Goal: Task Accomplishment & Management: Complete application form

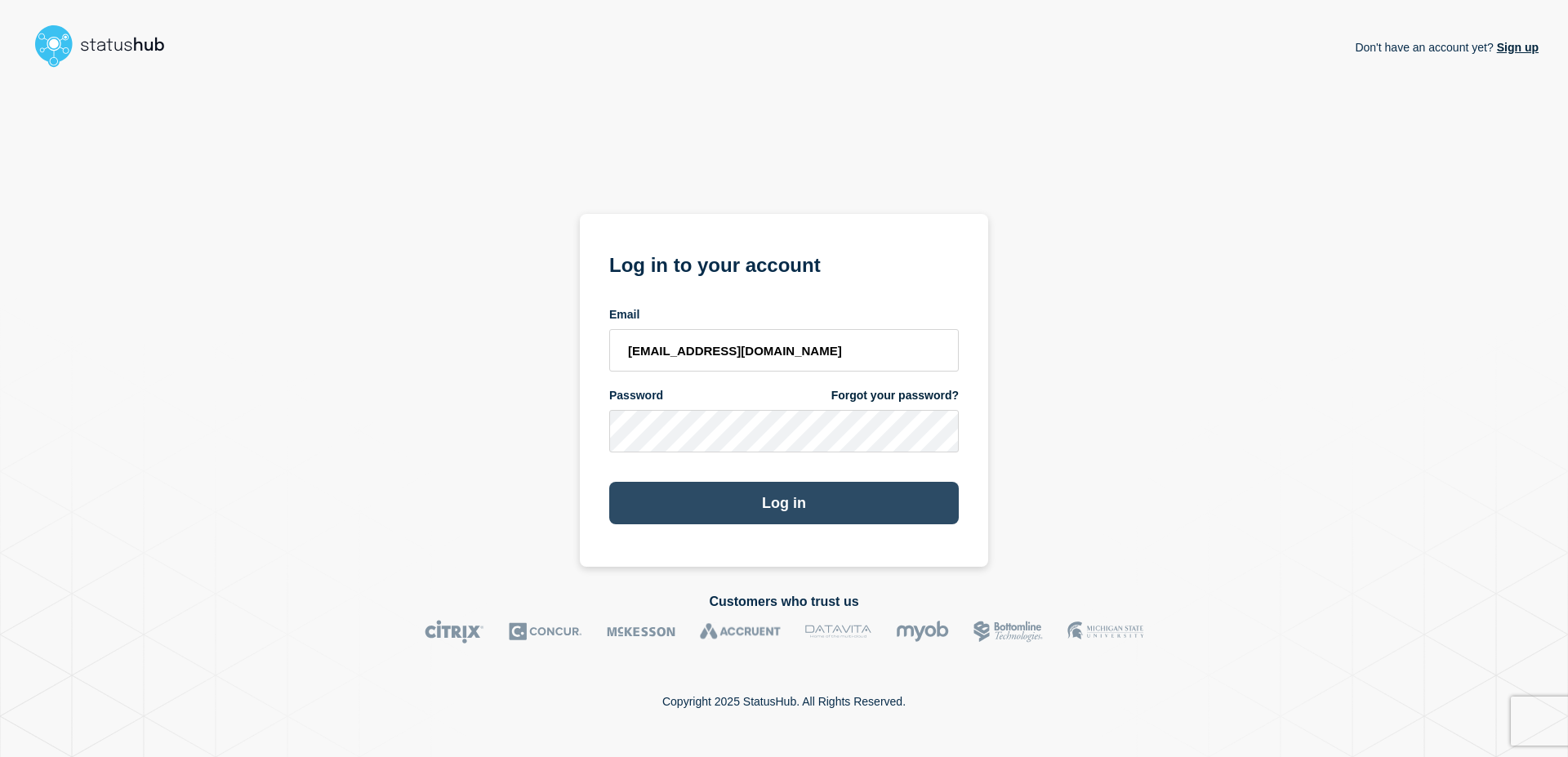
click at [853, 507] on button "Log in" at bounding box center [784, 503] width 349 height 42
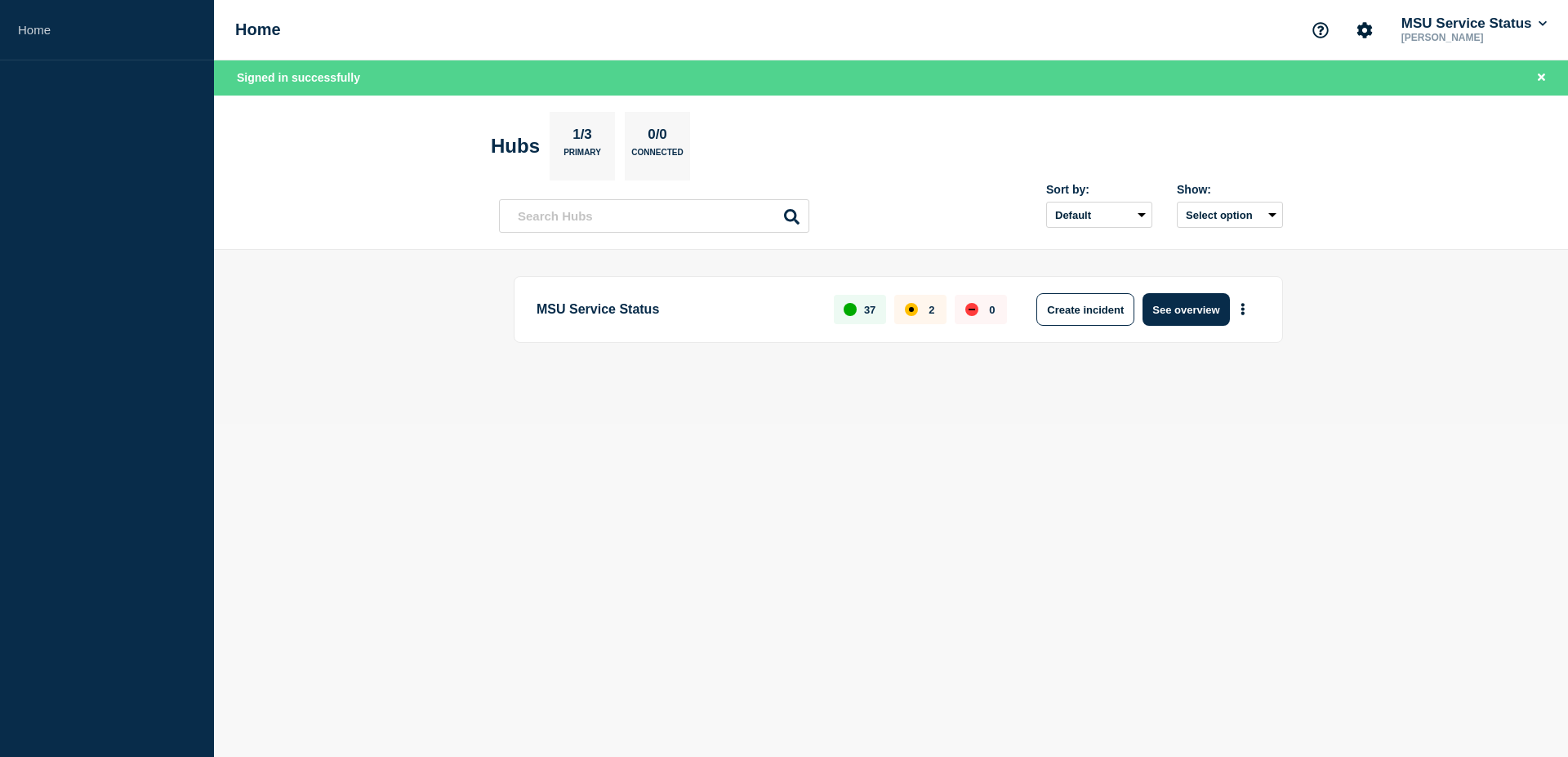
click at [448, 336] on main "MSU Service Status 37 2 0 Create incident See overview" at bounding box center [891, 336] width 1354 height 174
click at [1208, 309] on button "See overview" at bounding box center [1186, 309] width 87 height 33
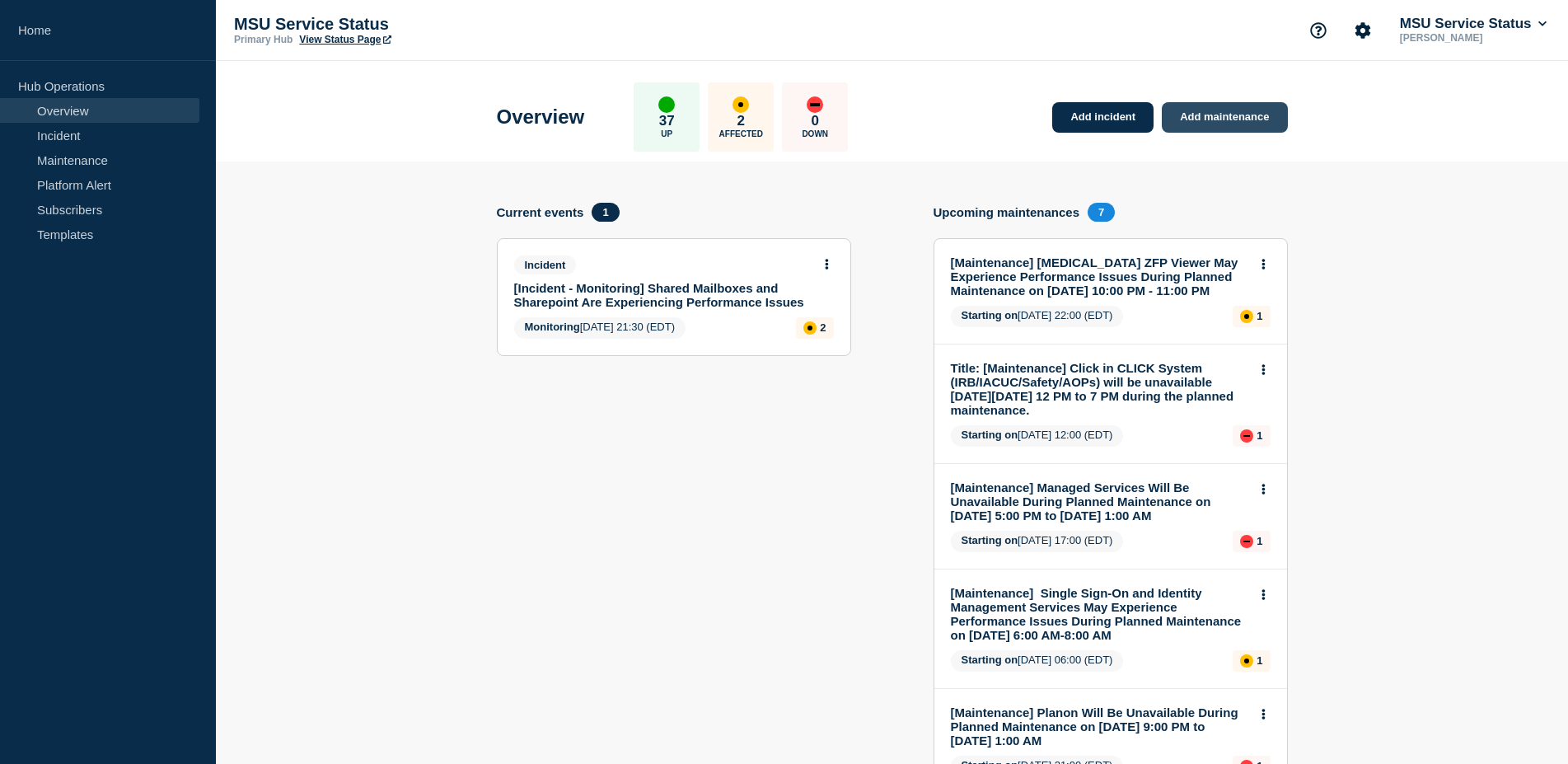
click at [1242, 112] on link "Add maintenance" at bounding box center [1225, 118] width 125 height 30
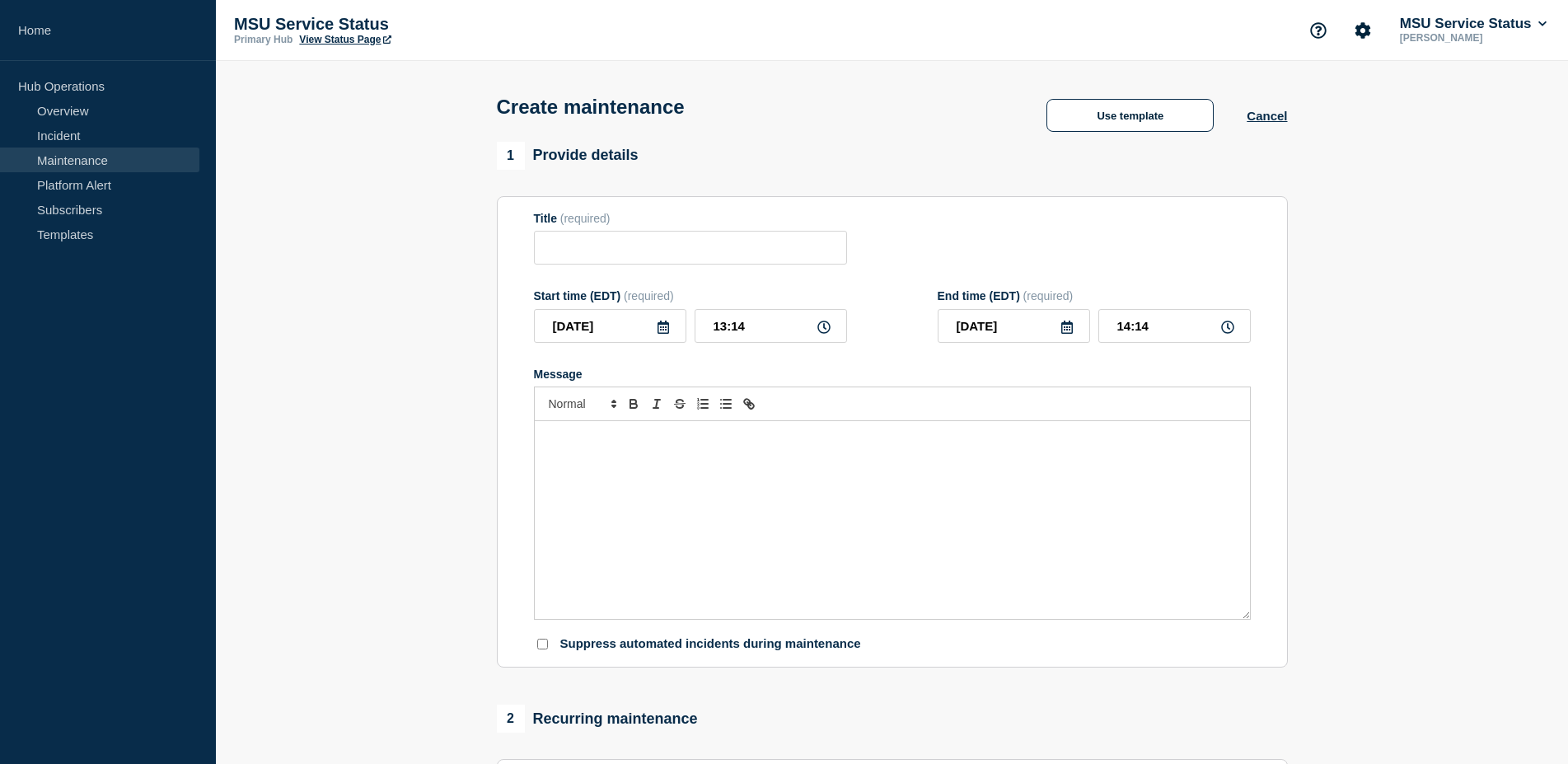
click at [685, 489] on div "Message" at bounding box center [892, 520] width 716 height 198
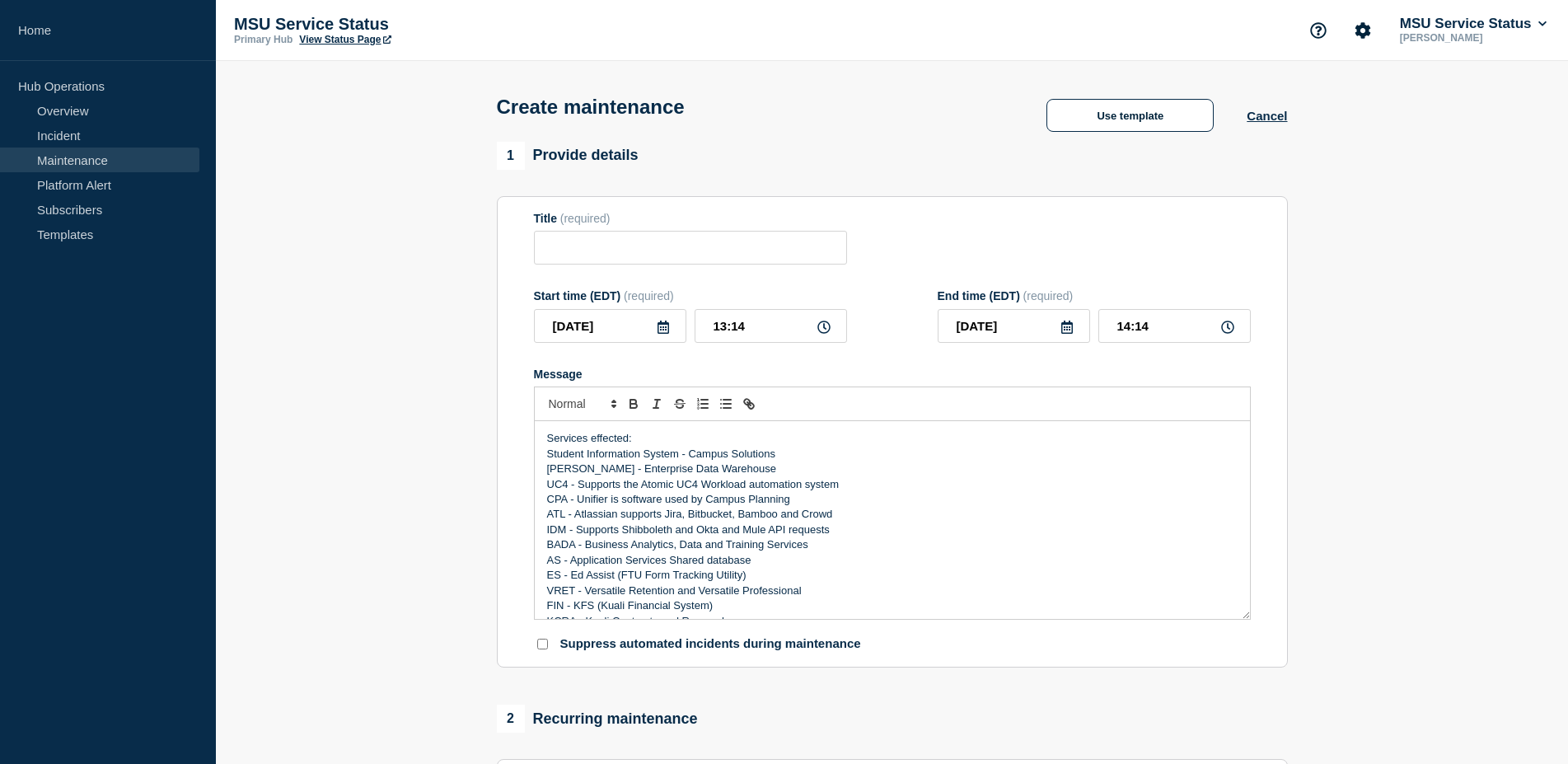
click at [545, 448] on div "Services effected: Student Information System - Campus Solutions [PERSON_NAME] …" at bounding box center [892, 520] width 716 height 198
click at [574, 438] on div "Services effected: Student Information System - Campus Solutions [PERSON_NAME] …" at bounding box center [892, 520] width 716 height 198
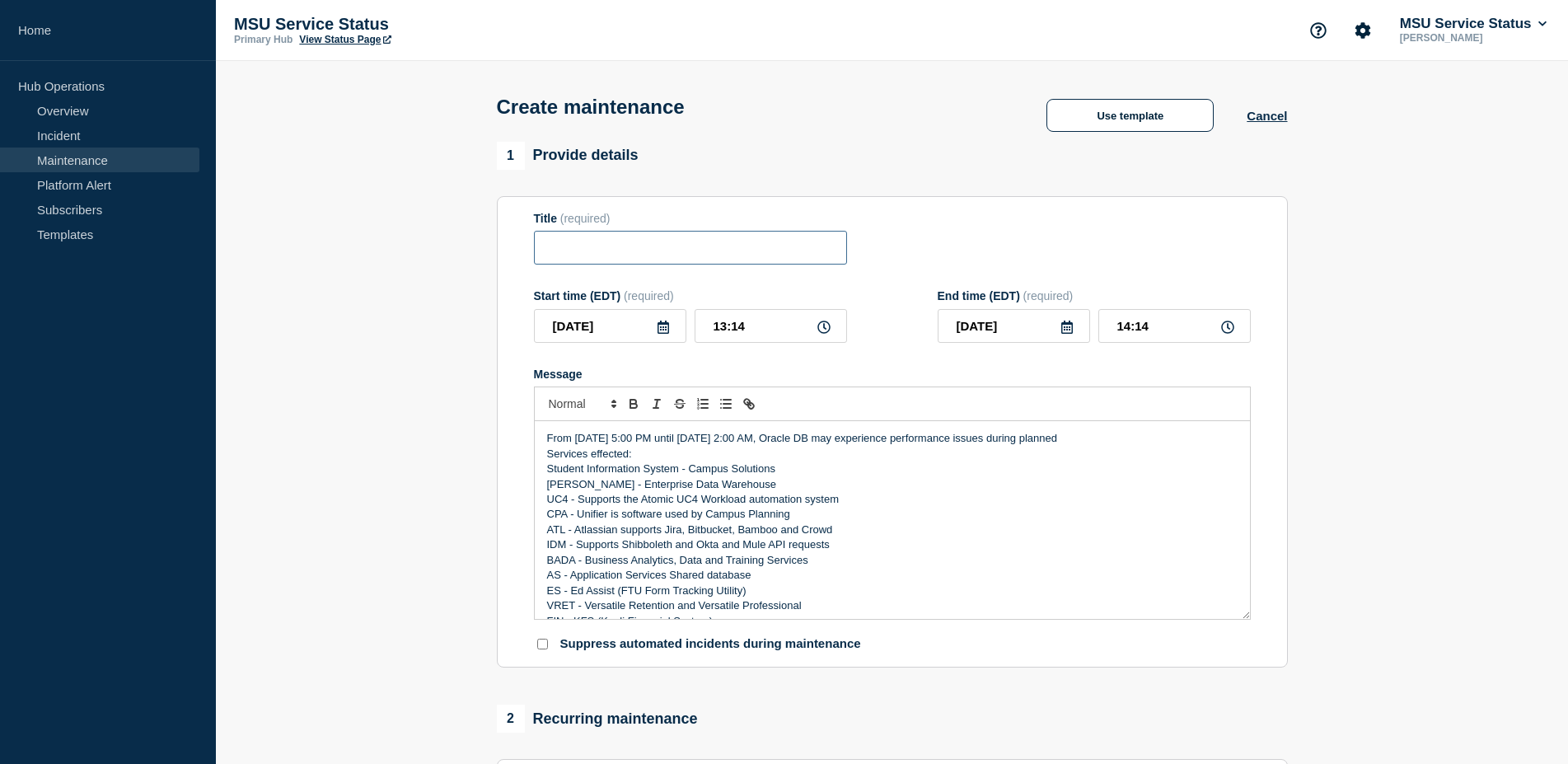
click at [649, 264] on input "Title" at bounding box center [691, 248] width 314 height 34
paste input "[Maintenance] Oracle DB May Experience Performance Issues During Planned Mainte…"
type input "[Maintenance] Oracle DB May Experience Performance Issues During Planned Mainte…"
click at [895, 242] on div "Title (required) [Maintenance] Oracle DB May Experience Performance Issues Duri…" at bounding box center [892, 239] width 717 height 53
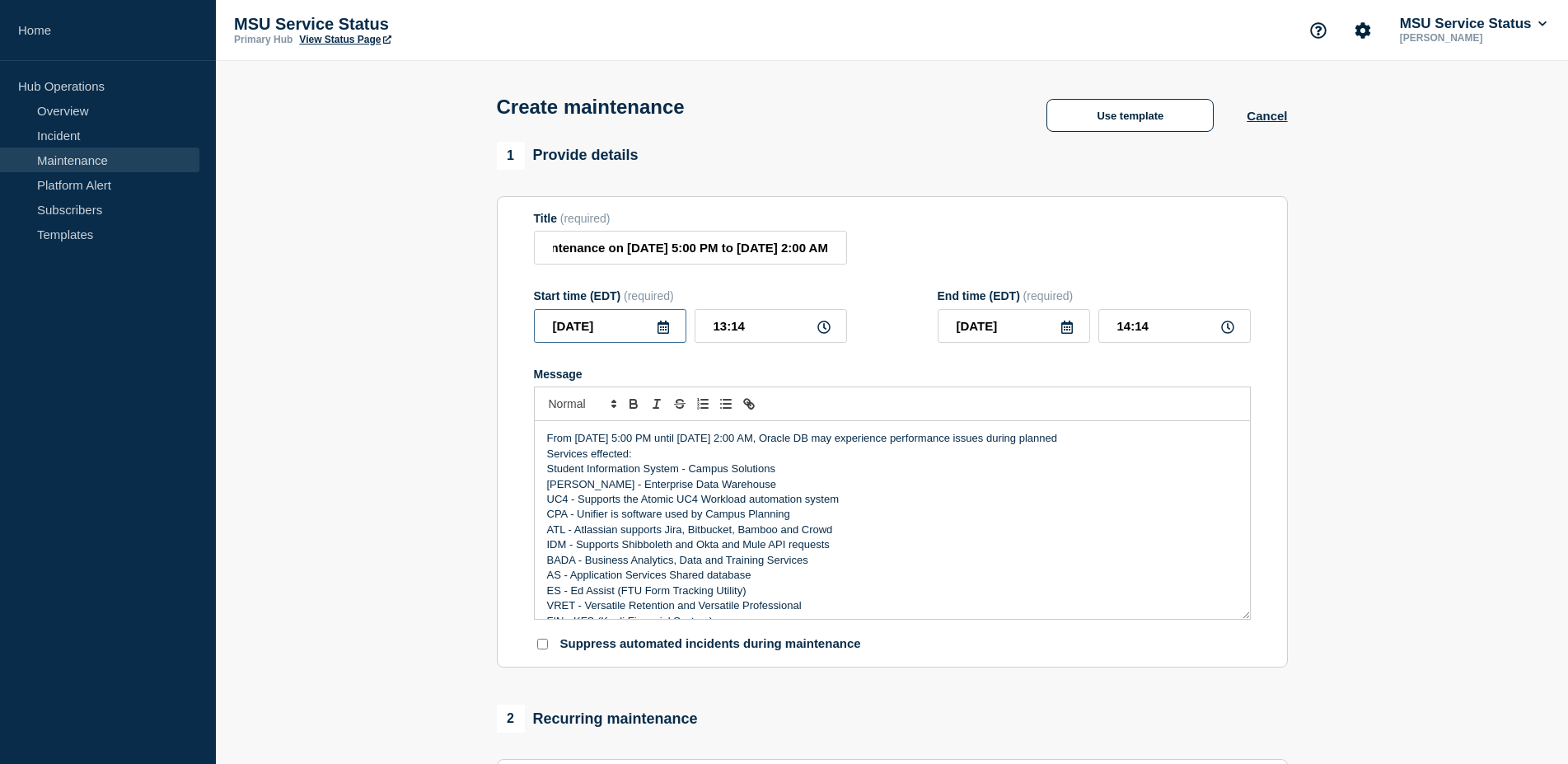
drag, startPoint x: 624, startPoint y: 341, endPoint x: 379, endPoint y: 314, distance: 246.5
click at [534, 314] on input "[DATE]" at bounding box center [610, 326] width 152 height 34
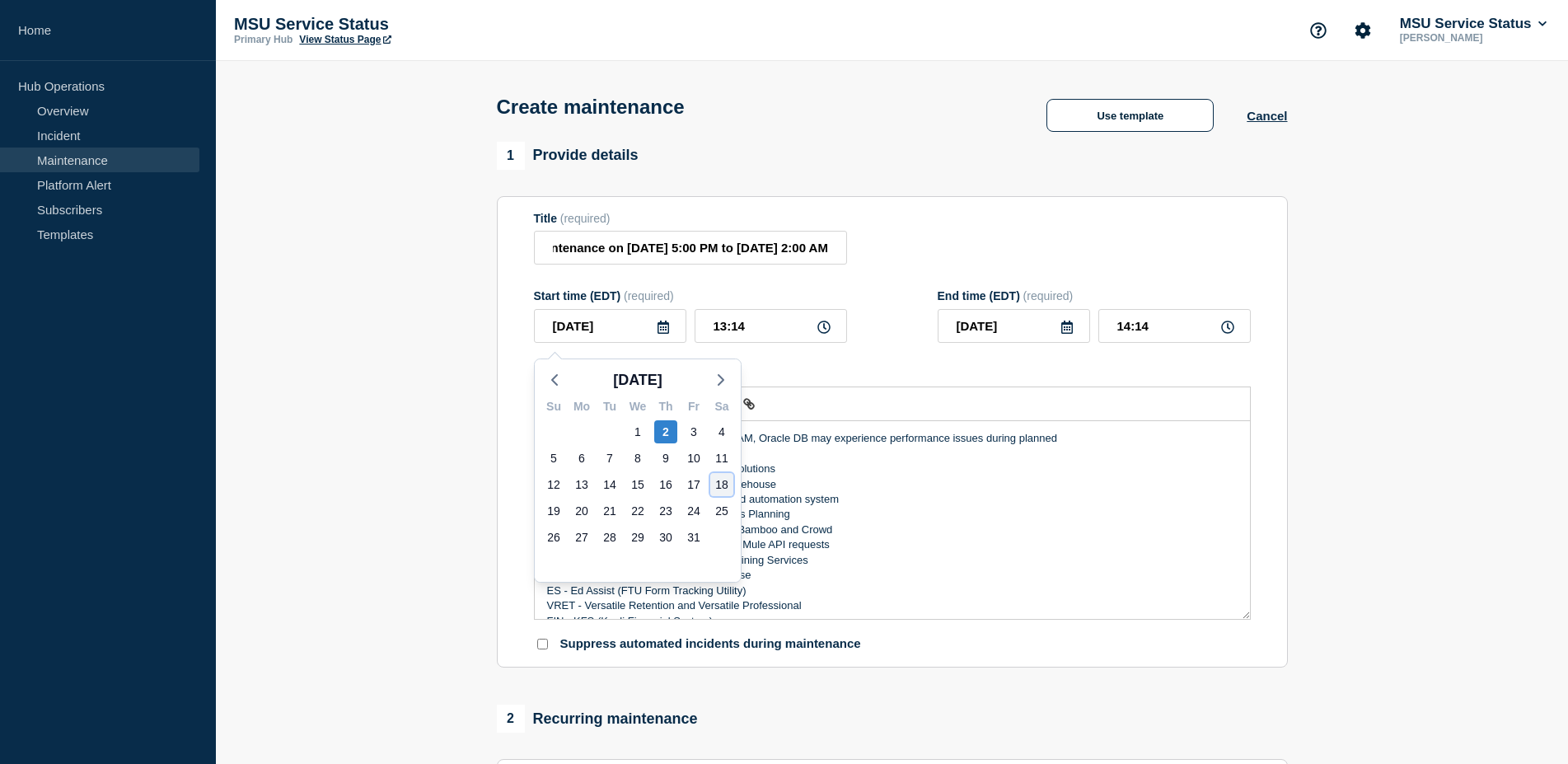
click at [723, 488] on div "18" at bounding box center [721, 485] width 23 height 23
type input "[DATE]"
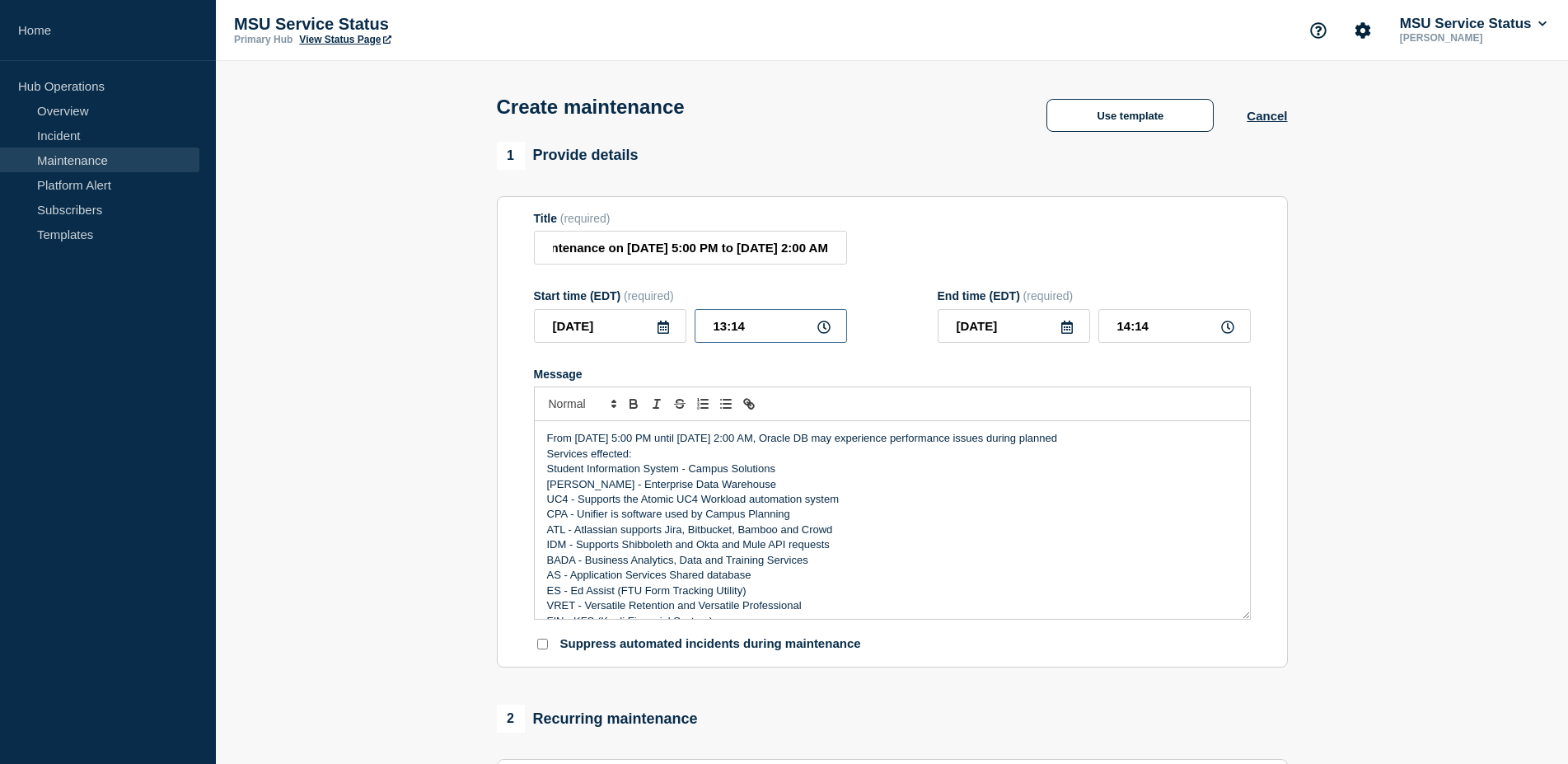
drag, startPoint x: 755, startPoint y: 328, endPoint x: 633, endPoint y: 317, distance: 122.5
click at [695, 317] on input "13:14" at bounding box center [771, 326] width 152 height 34
type input "17:00"
type input "18:00"
click at [1036, 330] on input "[DATE]" at bounding box center [1014, 326] width 152 height 34
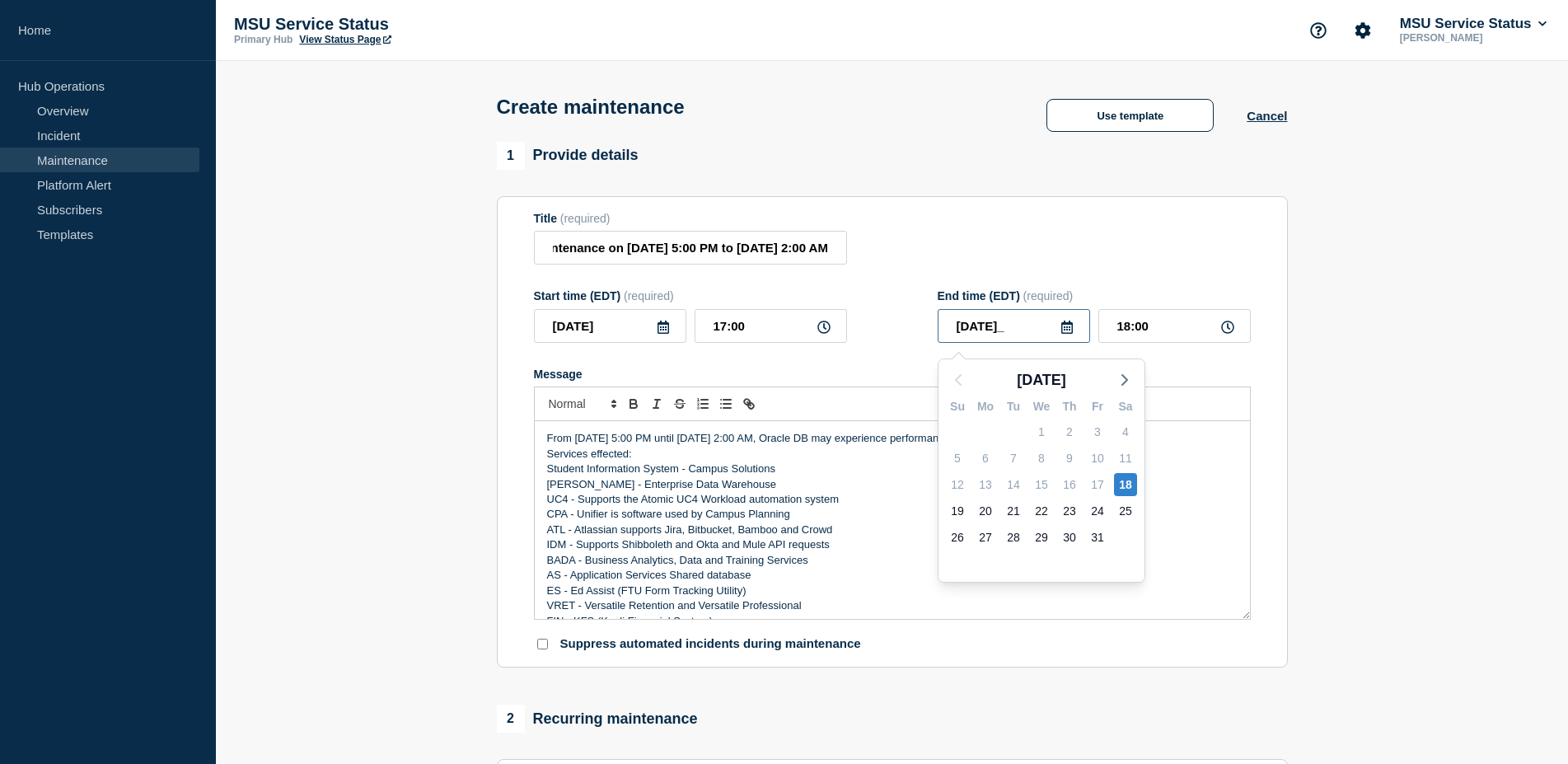
type input "[DATE]"
drag, startPoint x: 1178, startPoint y: 332, endPoint x: 1136, endPoint y: 334, distance: 42.0
click at [1136, 334] on input "18:00" at bounding box center [1175, 326] width 152 height 34
click at [1177, 338] on input "18:00" at bounding box center [1175, 326] width 152 height 34
drag, startPoint x: 1190, startPoint y: 337, endPoint x: 1096, endPoint y: 311, distance: 97.5
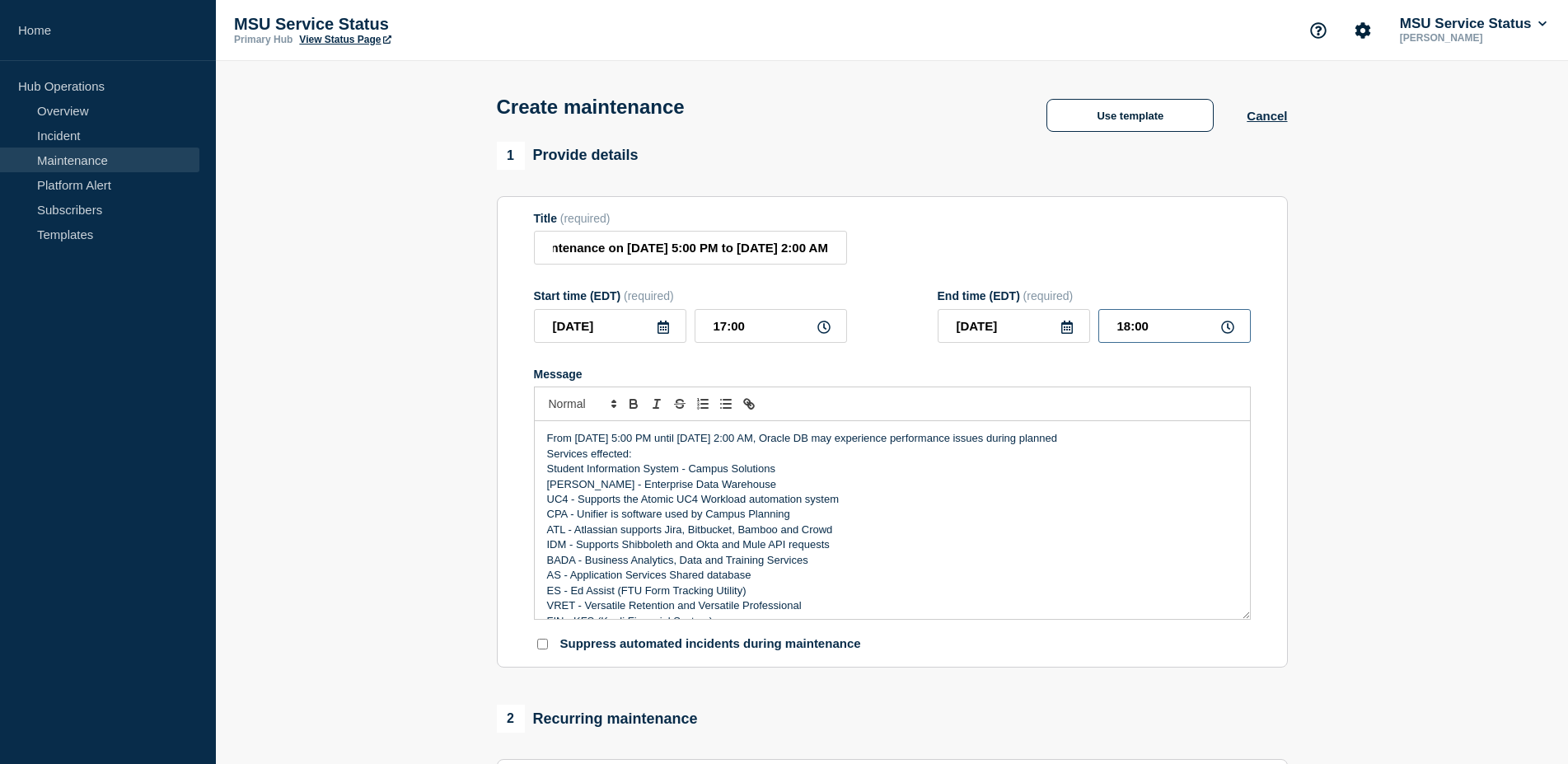
click at [1099, 311] on input "18:00" at bounding box center [1175, 326] width 152 height 34
type input "02:00"
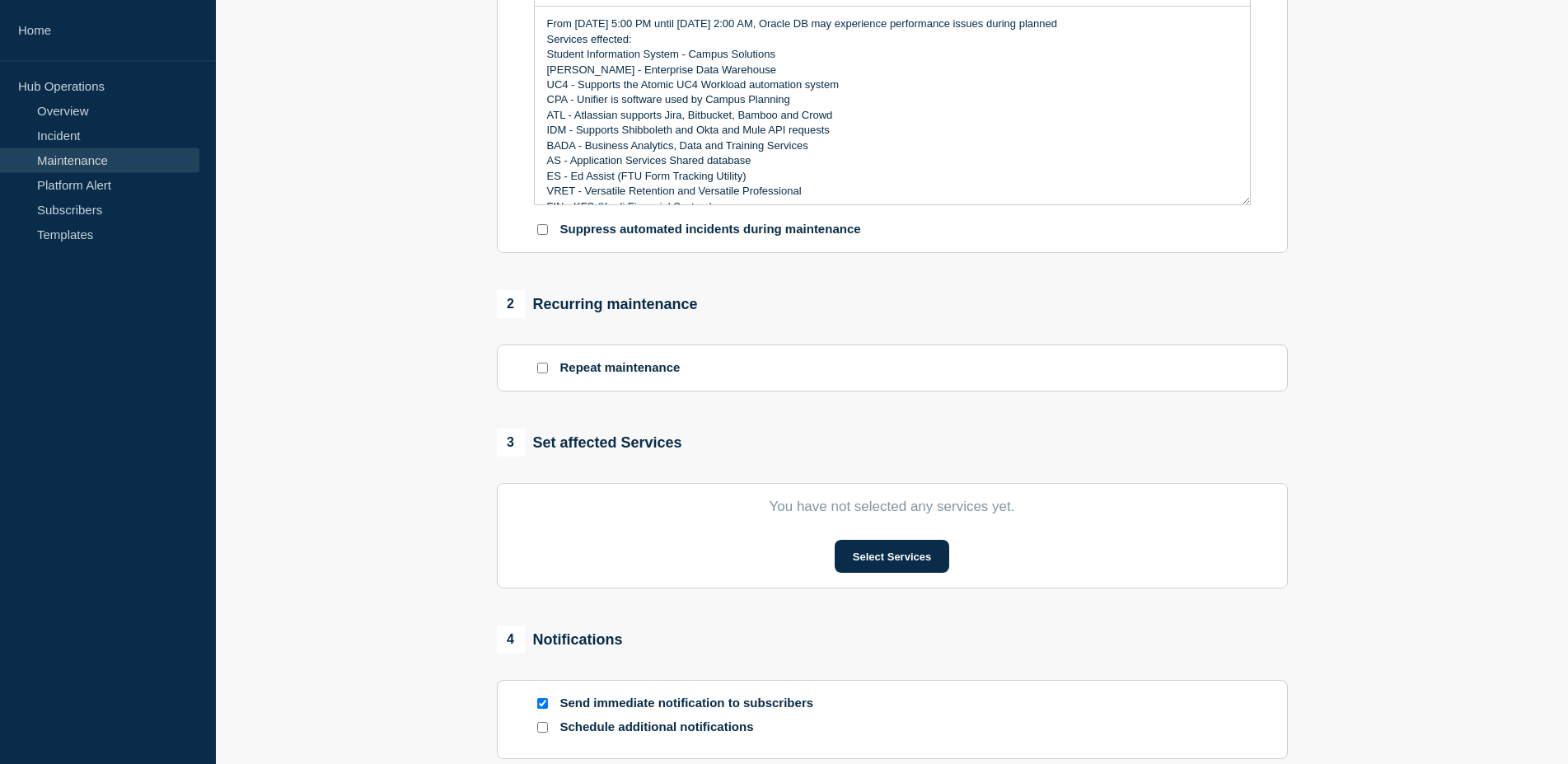
scroll to position [420, 0]
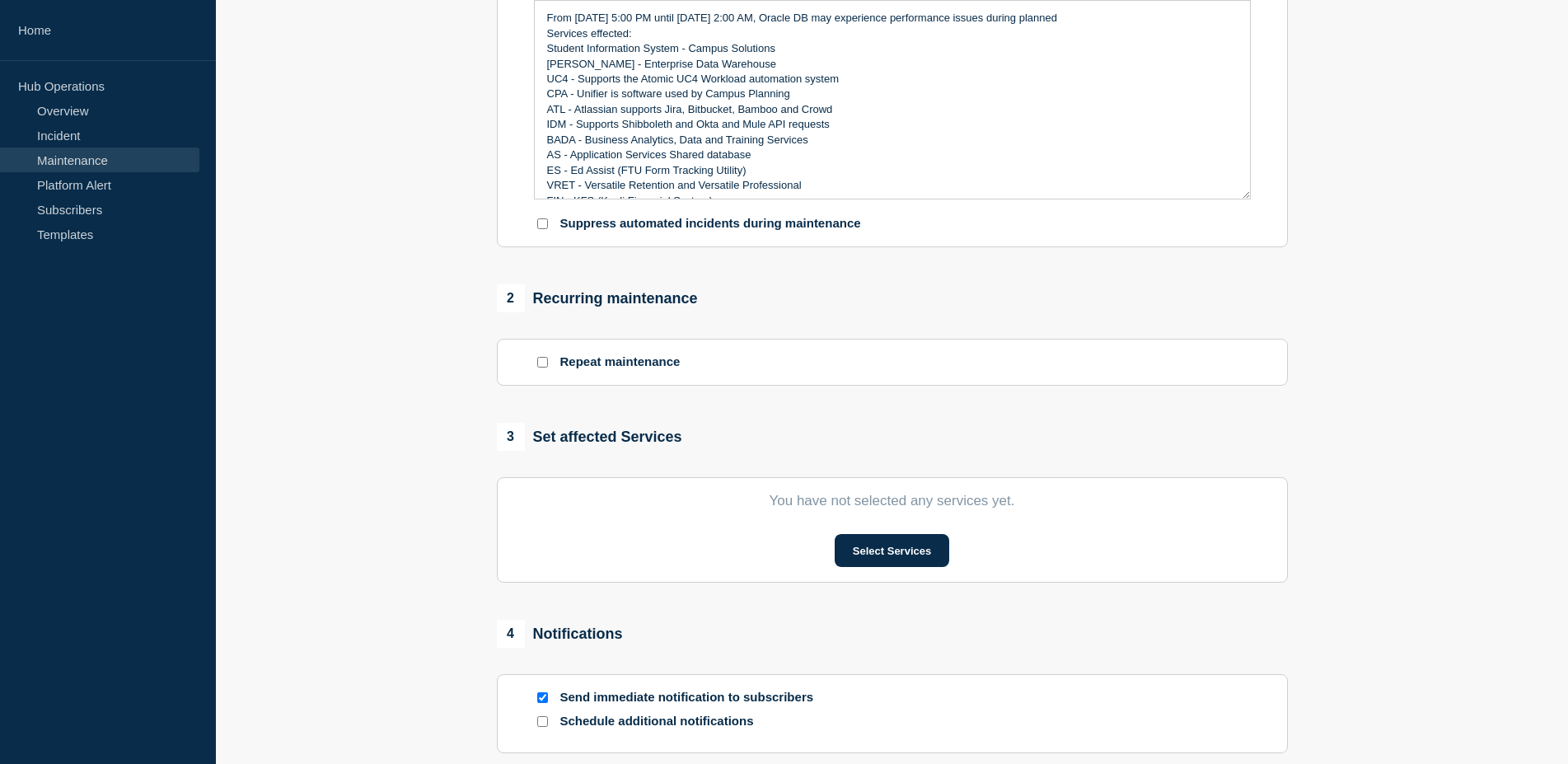
click at [542, 368] on input "Repeat maintenance" at bounding box center [542, 361] width 10 height 10
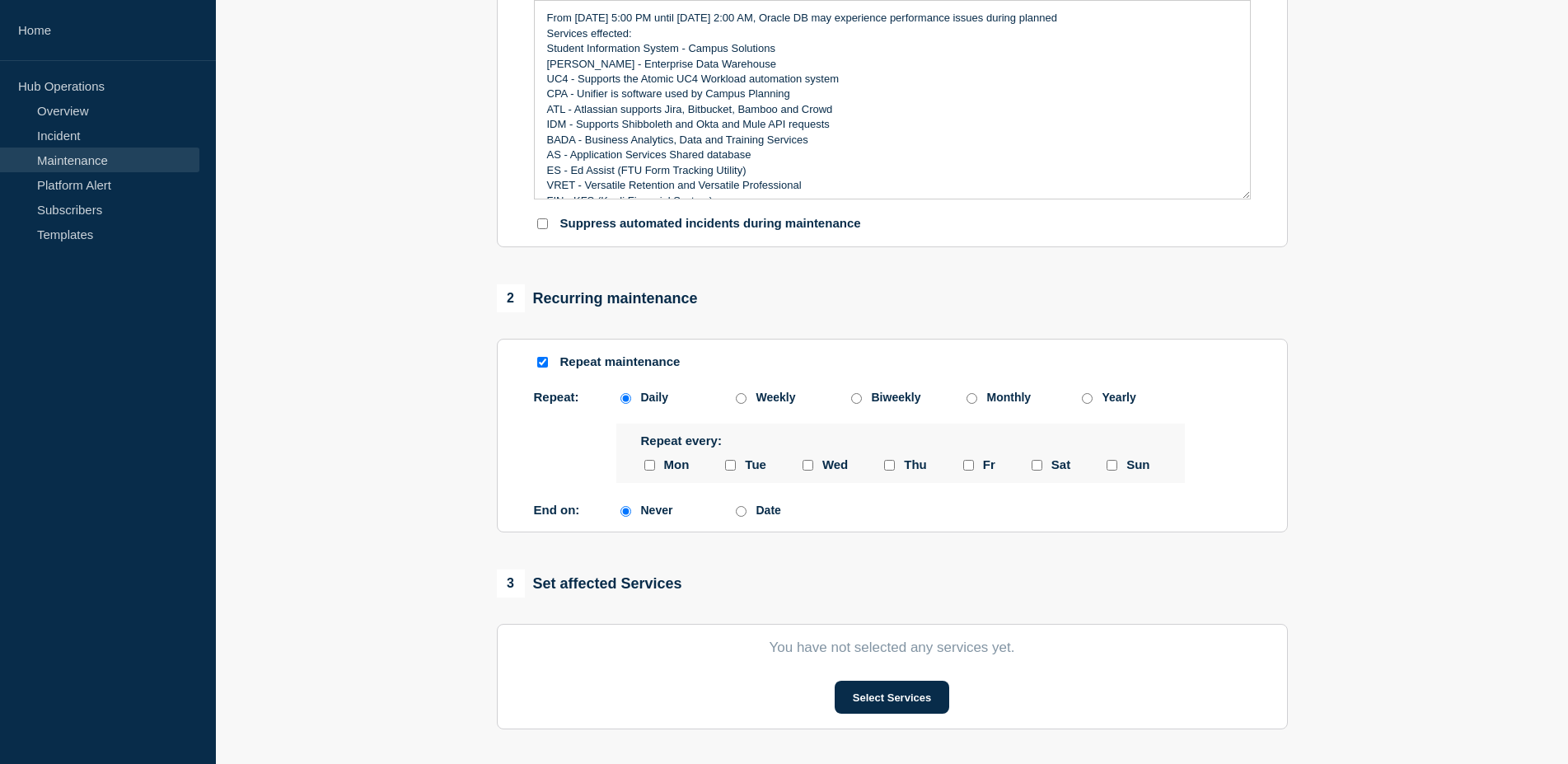
click at [540, 368] on input "Repeat maintenance" at bounding box center [542, 361] width 10 height 10
checkbox input "false"
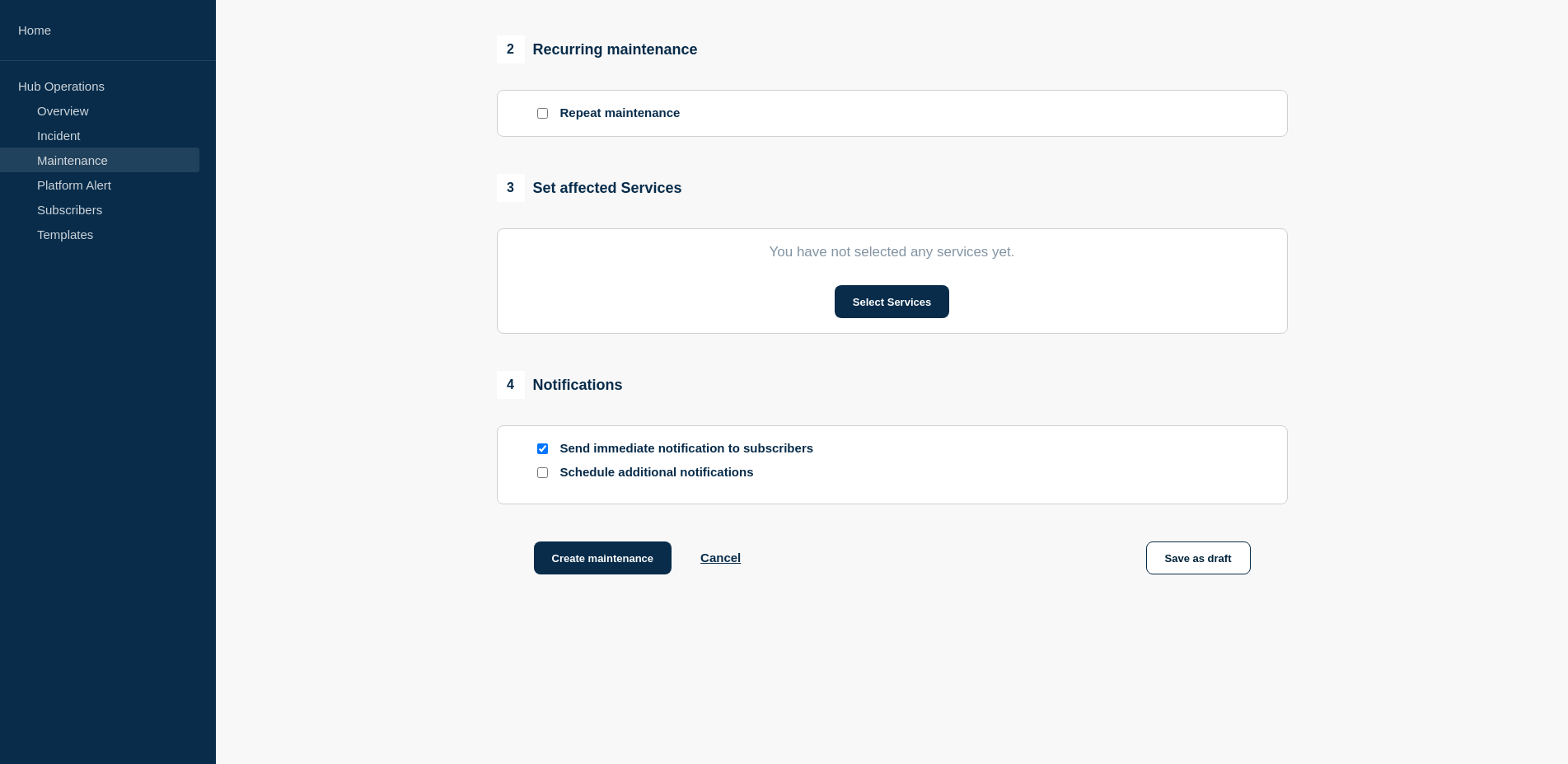
scroll to position [680, 0]
click at [880, 296] on button "Select Services" at bounding box center [891, 301] width 115 height 33
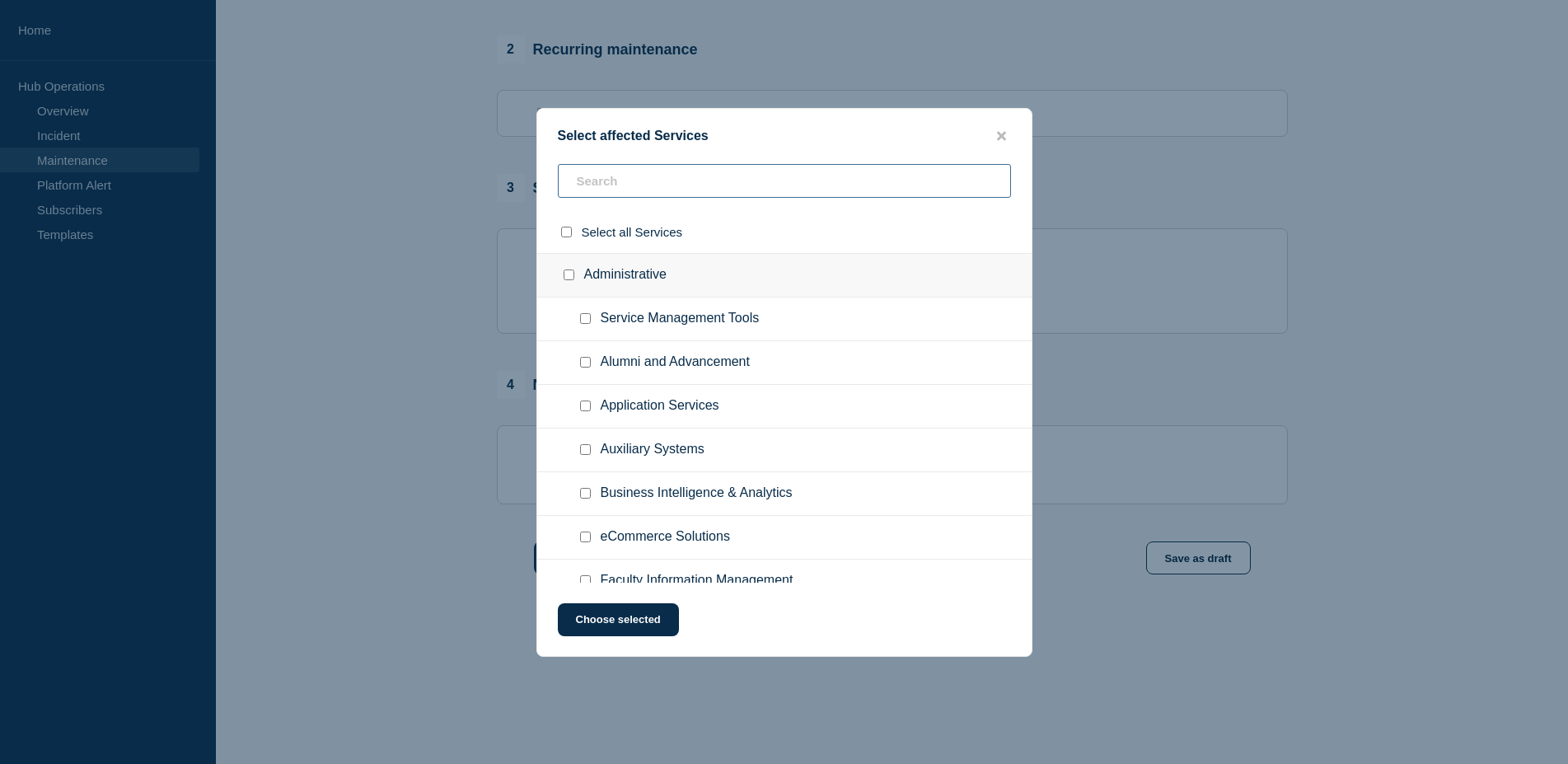
click at [700, 185] on input "text" at bounding box center [784, 181] width 453 height 34
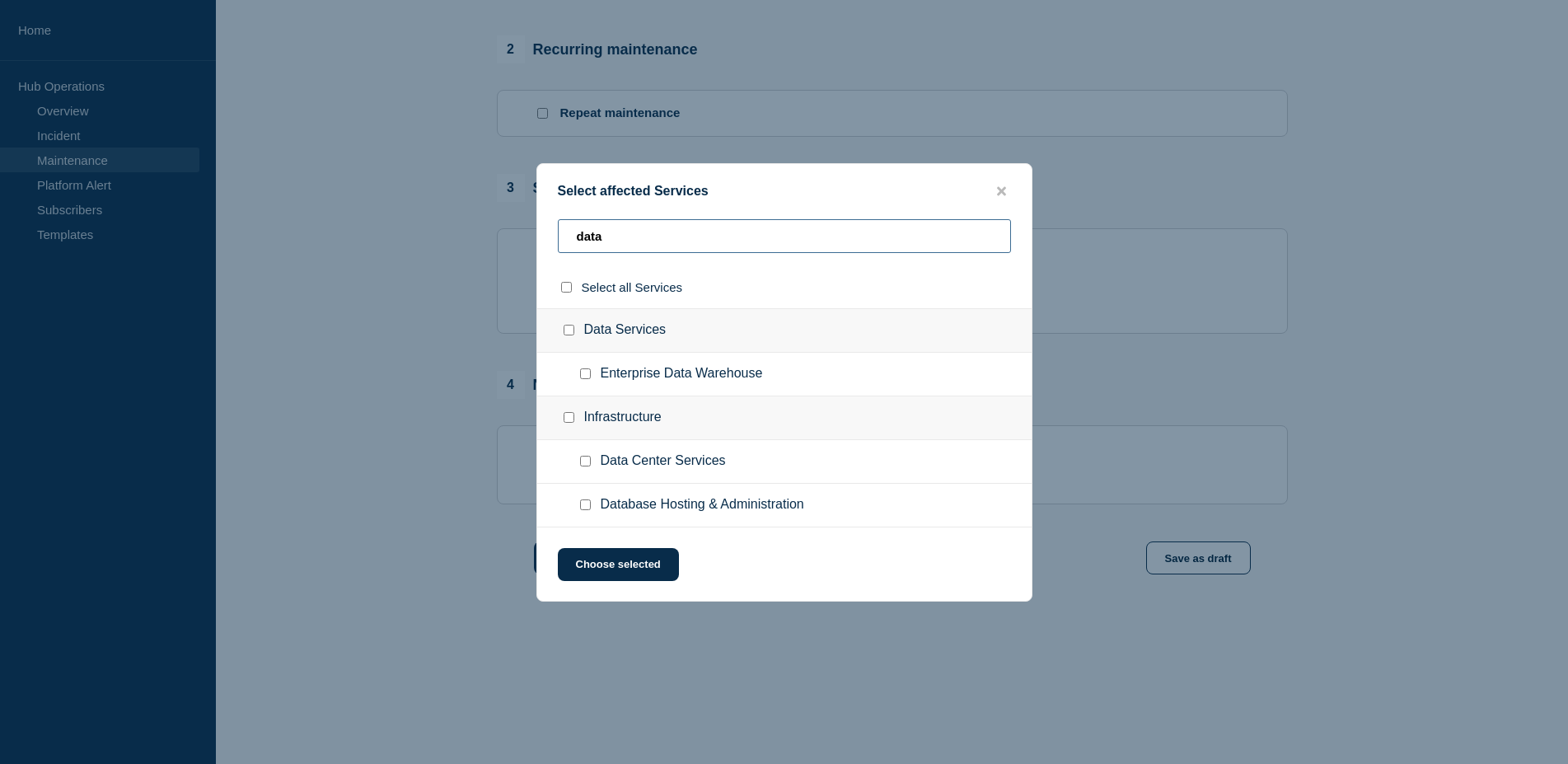
type input "data"
click at [588, 510] on input "Database Hosting & Administration checkbox" at bounding box center [584, 504] width 10 height 10
checkbox input "true"
click at [564, 423] on input "Infrastructure checkbox" at bounding box center [568, 417] width 10 height 10
checkbox input "true"
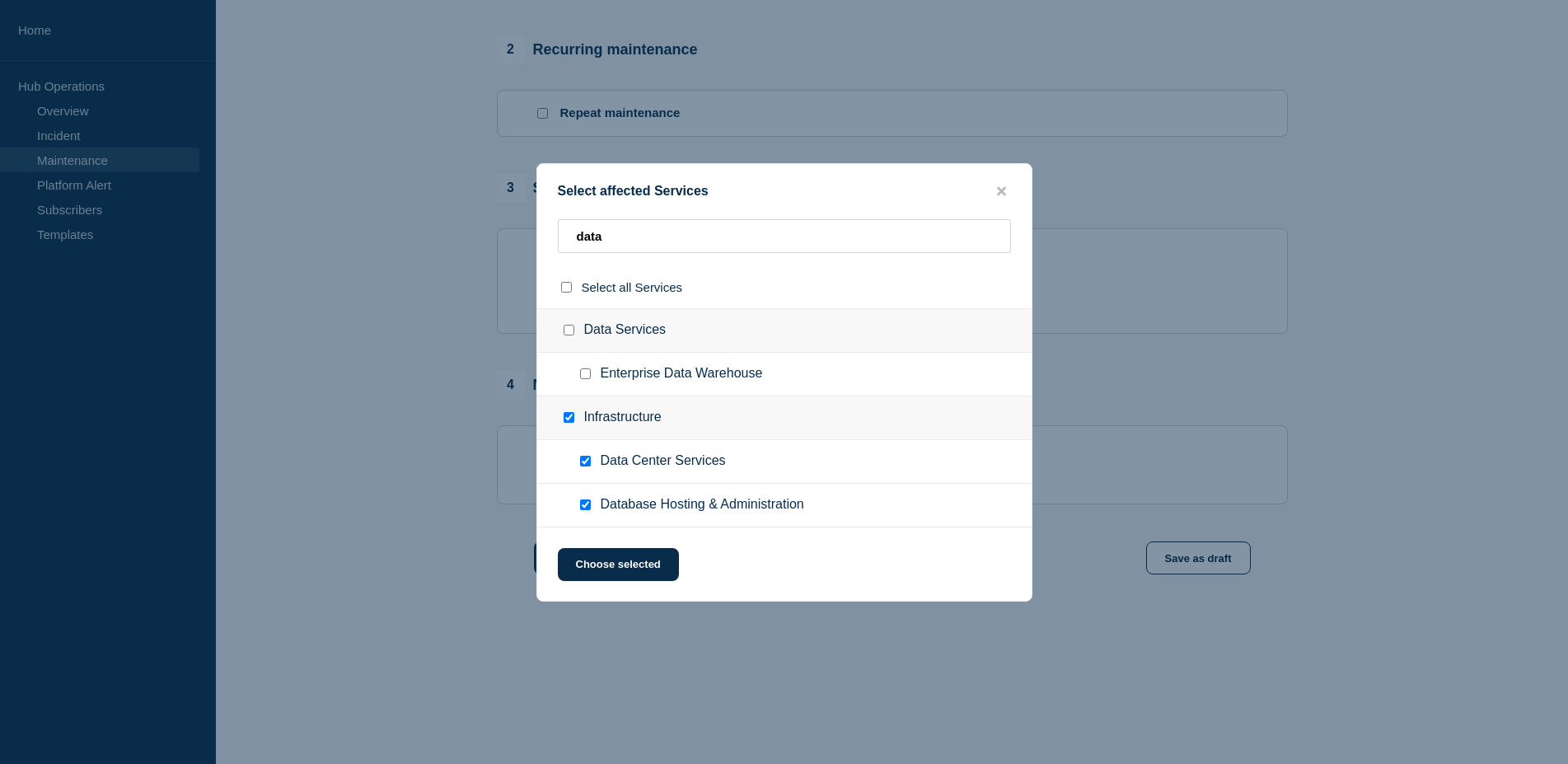
click at [590, 465] on input "Data Center Services checkbox" at bounding box center [584, 461] width 10 height 10
checkbox input "false"
click at [651, 578] on button "Choose selected" at bounding box center [618, 564] width 121 height 33
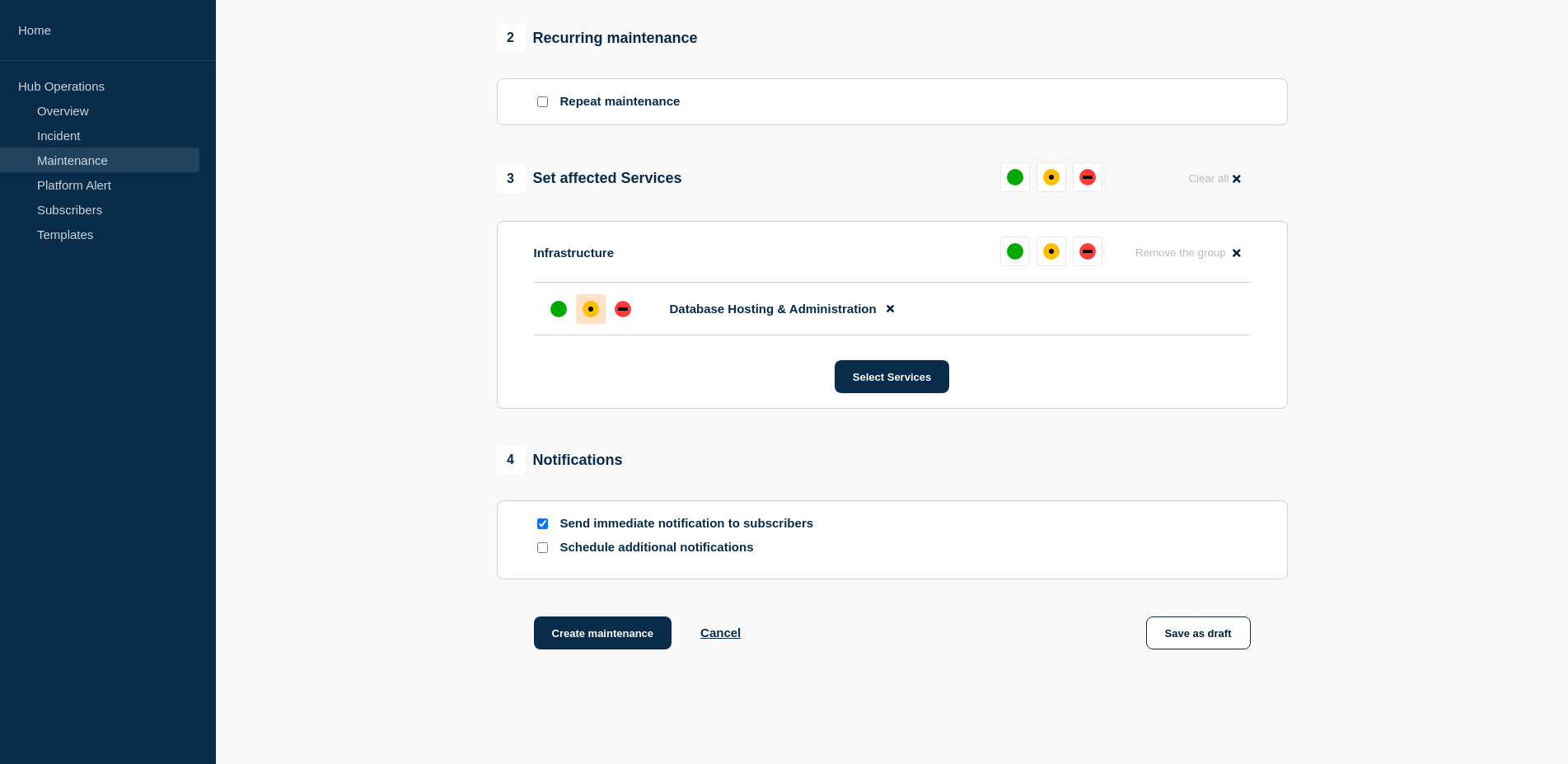
click at [598, 324] on div at bounding box center [590, 309] width 29 height 29
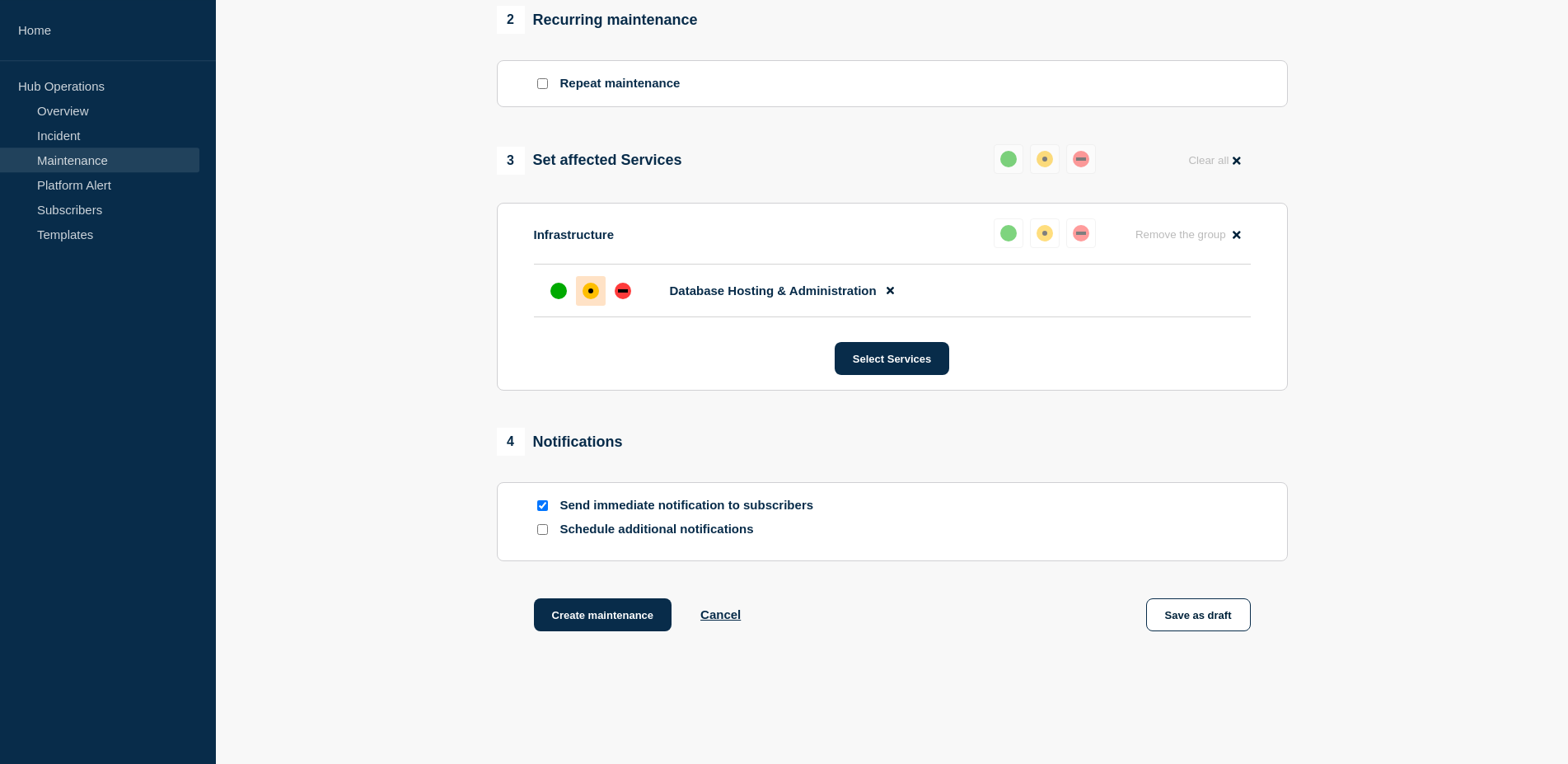
scroll to position [756, 0]
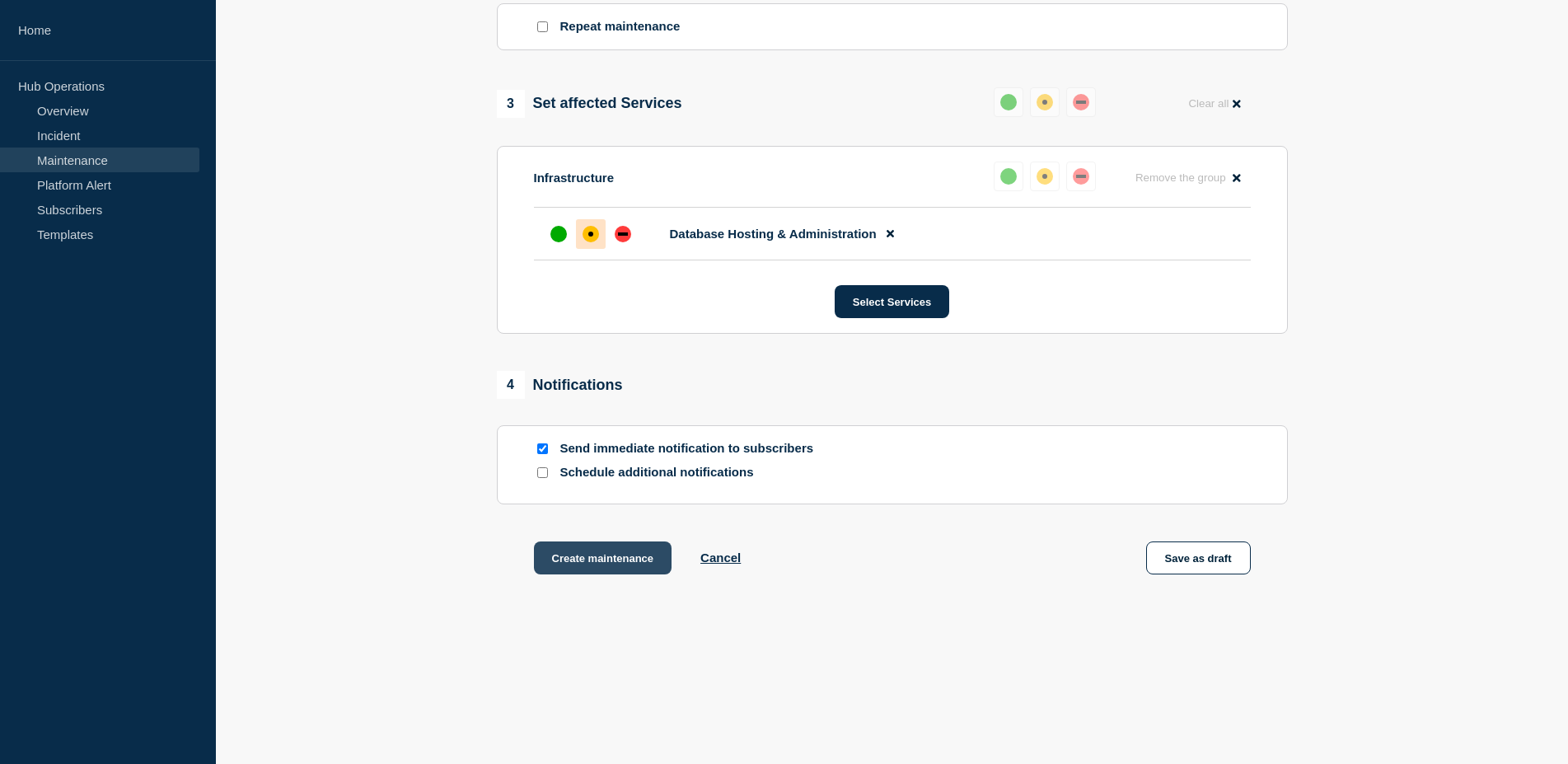
click at [602, 571] on button "Create maintenance" at bounding box center [603, 558] width 139 height 33
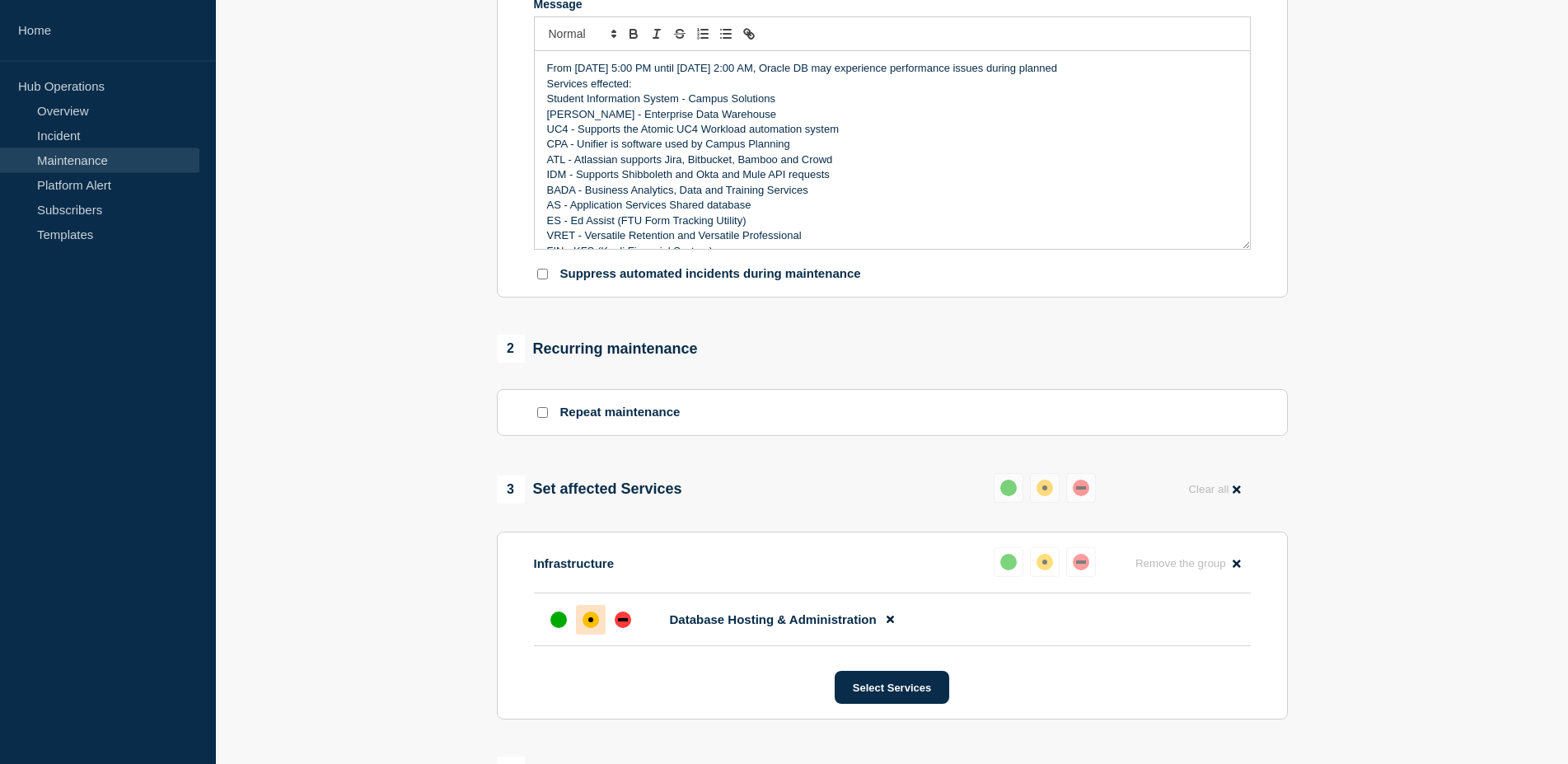
scroll to position [336, 0]
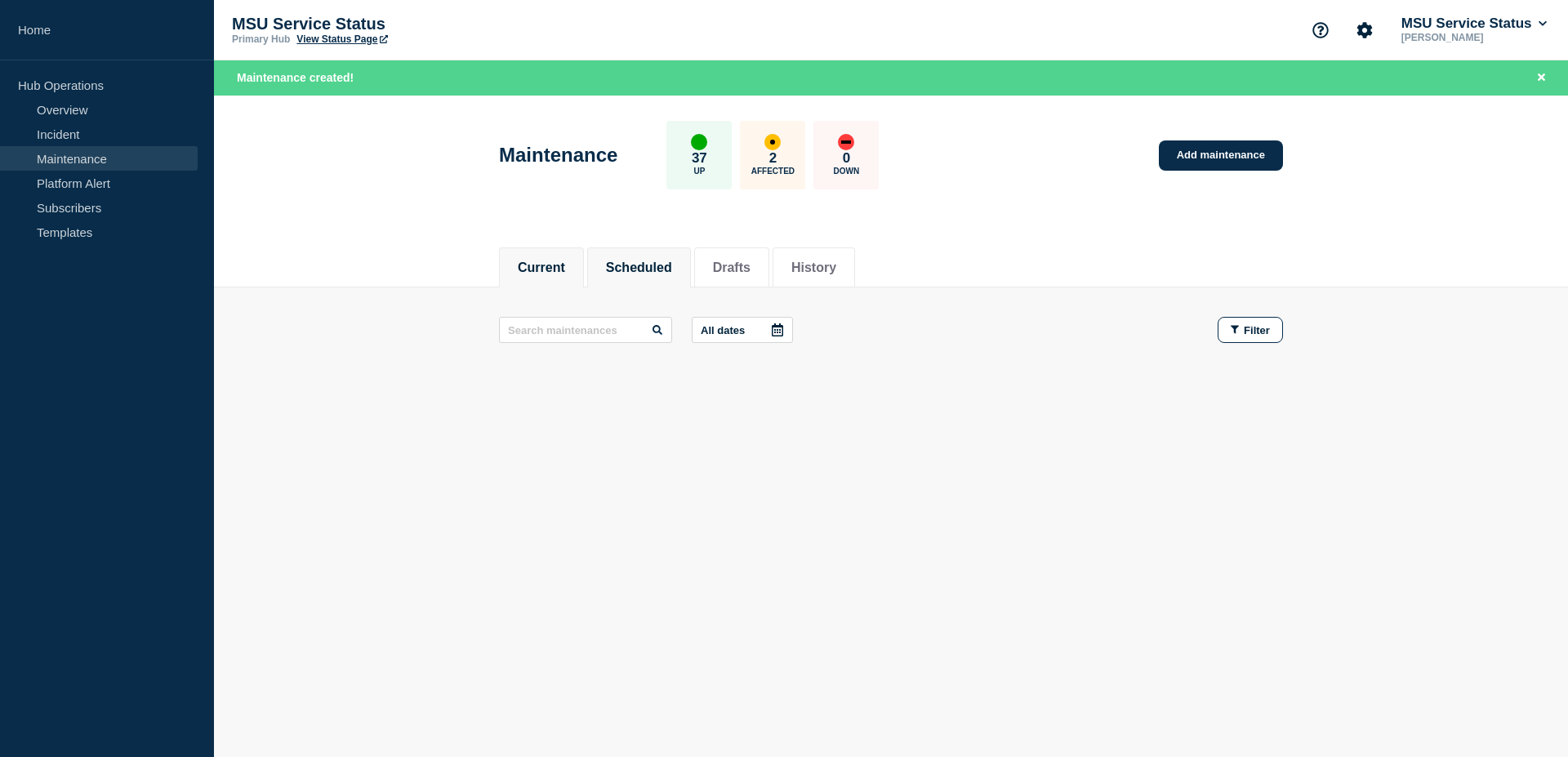
click at [646, 274] on button "Scheduled" at bounding box center [639, 268] width 66 height 15
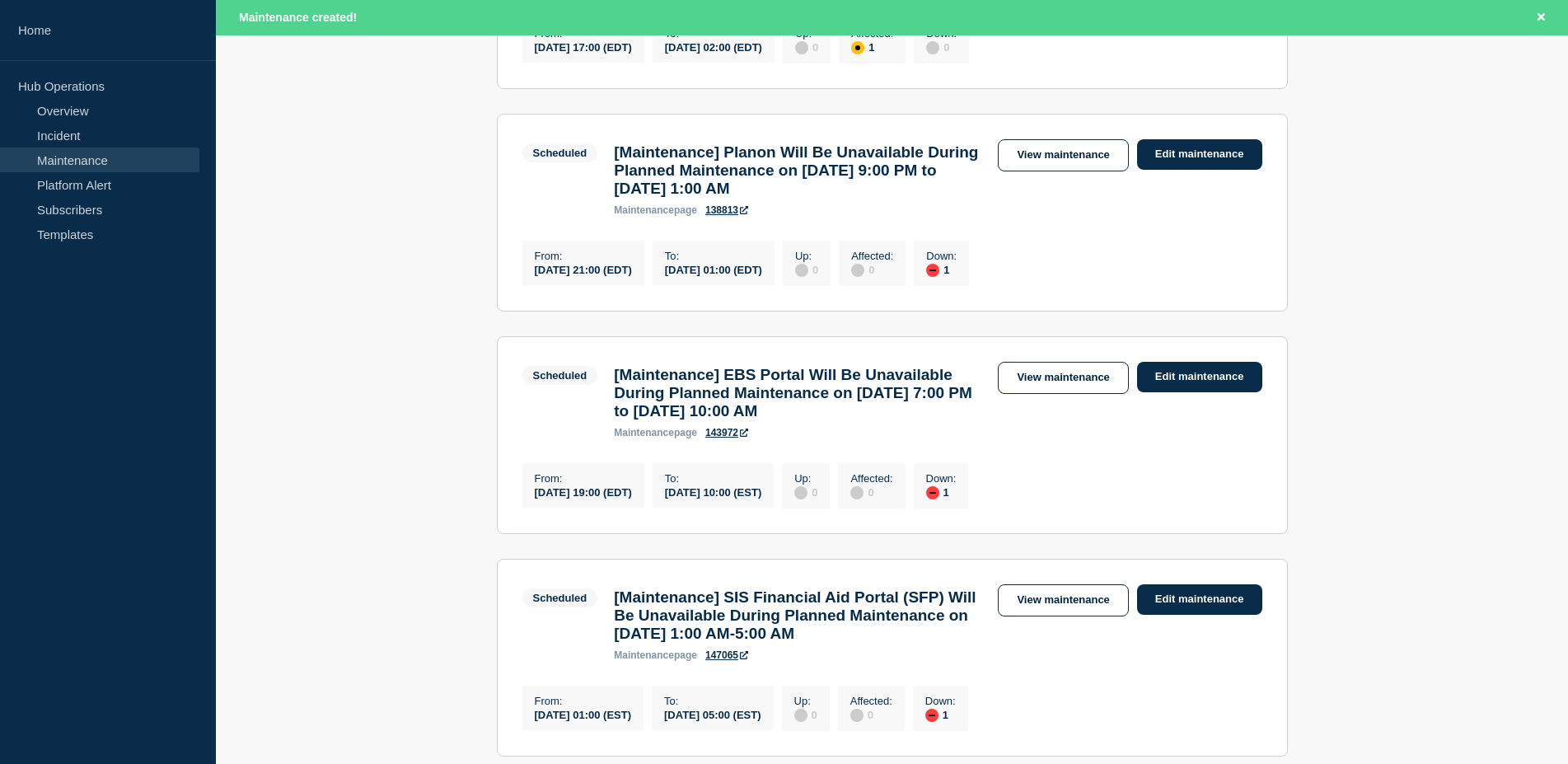
scroll to position [1261, 0]
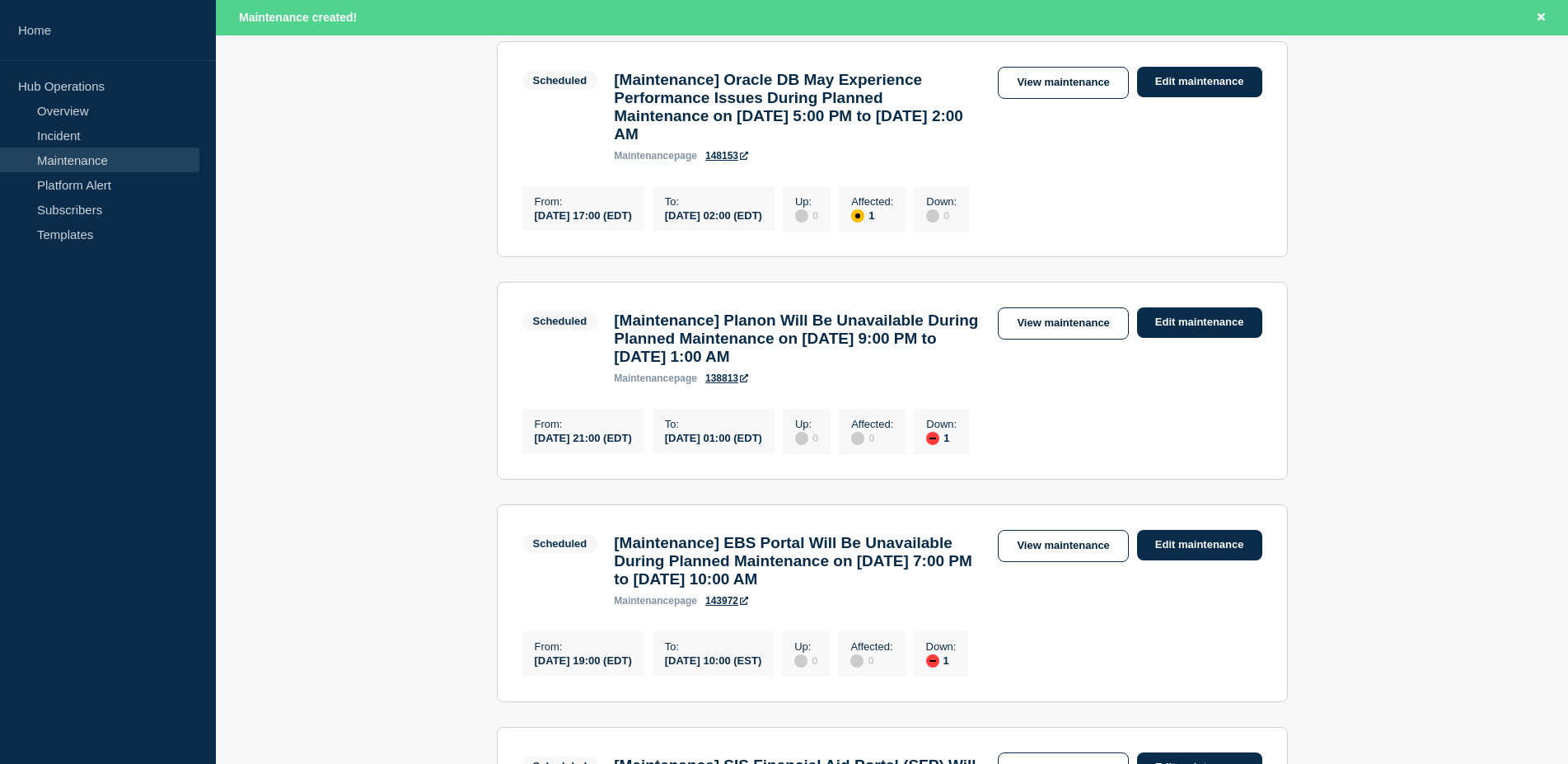
click at [729, 162] on link "148153" at bounding box center [726, 156] width 43 height 11
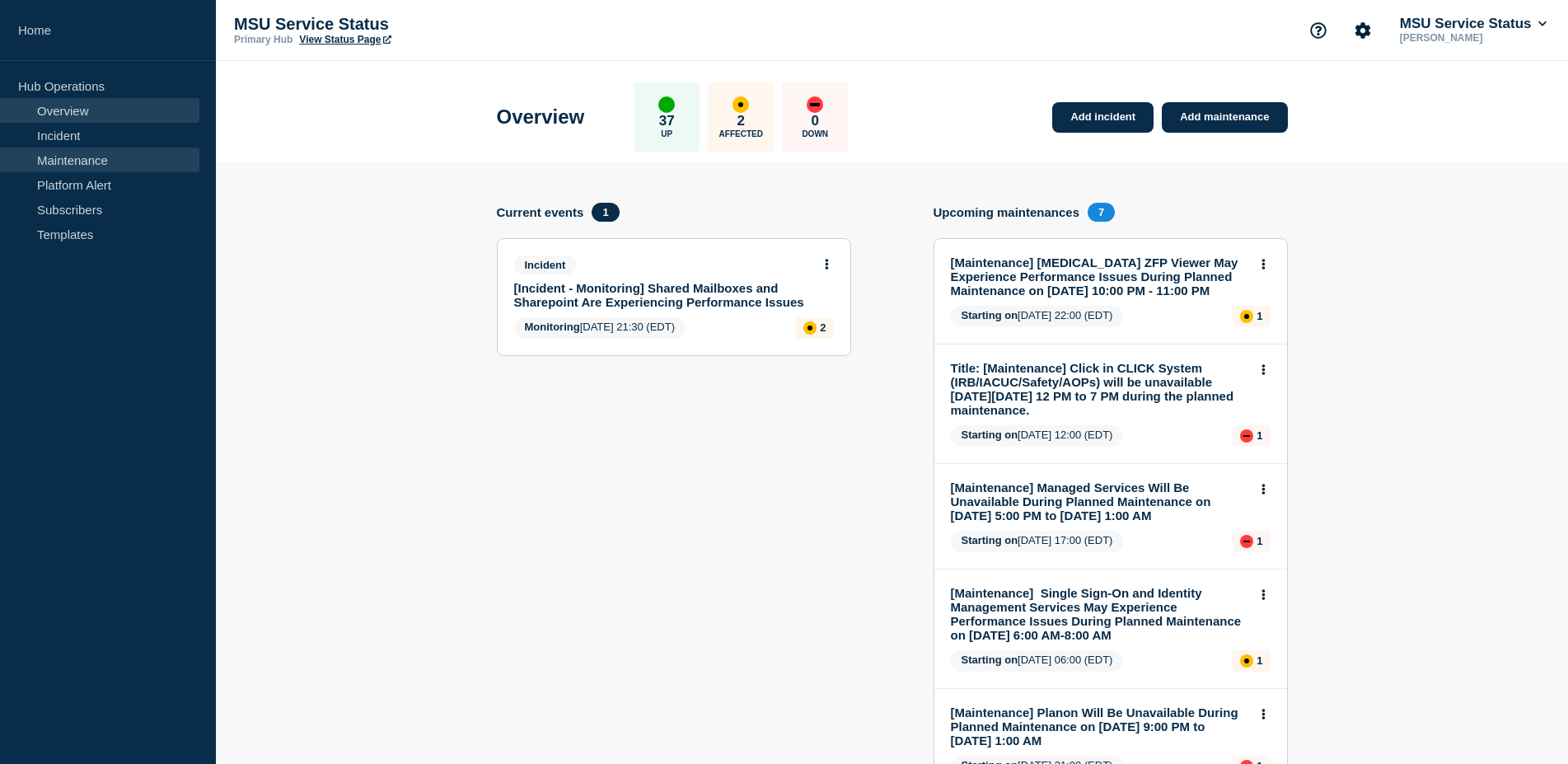
click at [71, 160] on link "Maintenance" at bounding box center [100, 160] width 200 height 25
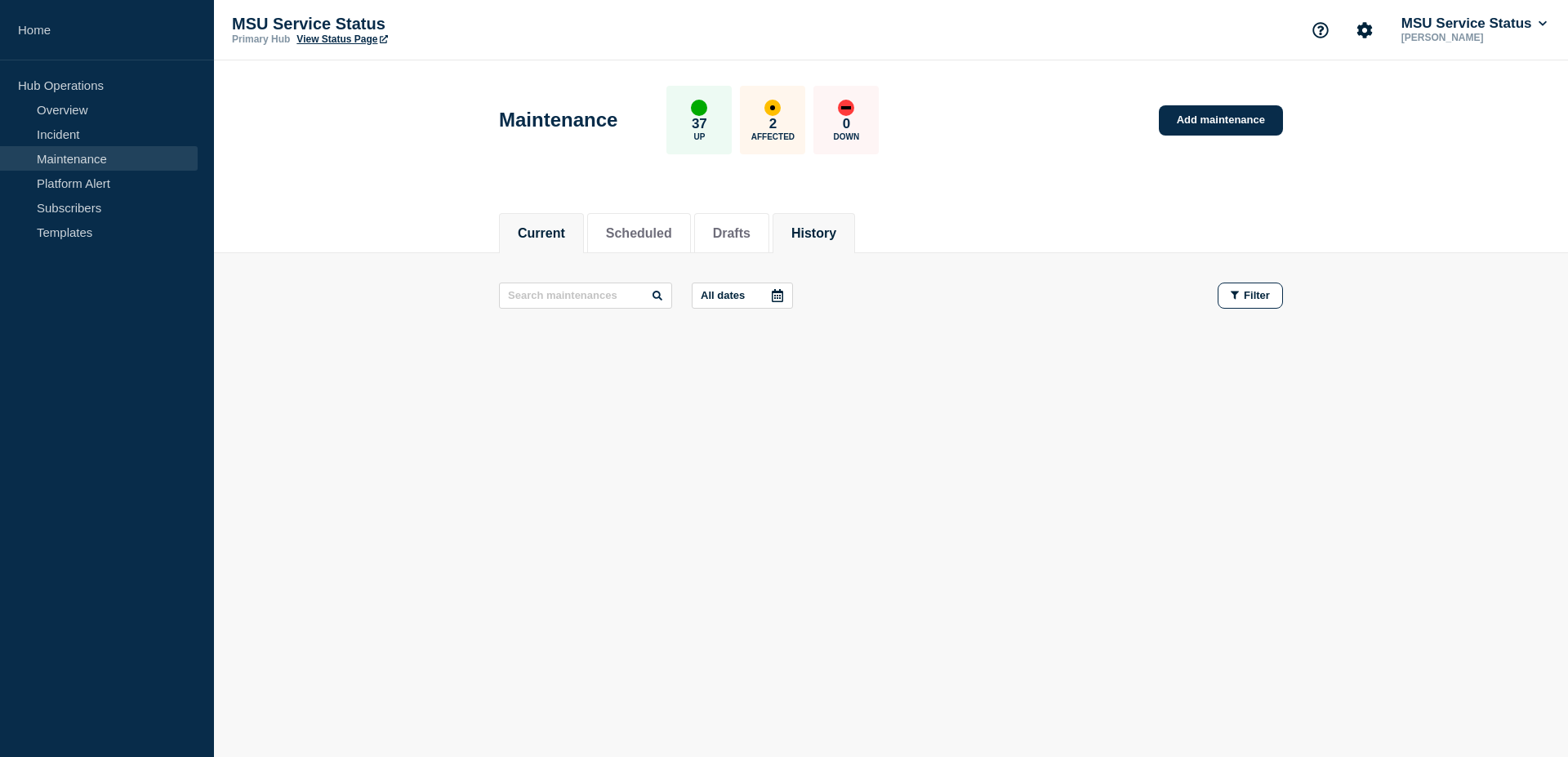
click at [814, 234] on button "History" at bounding box center [814, 234] width 45 height 15
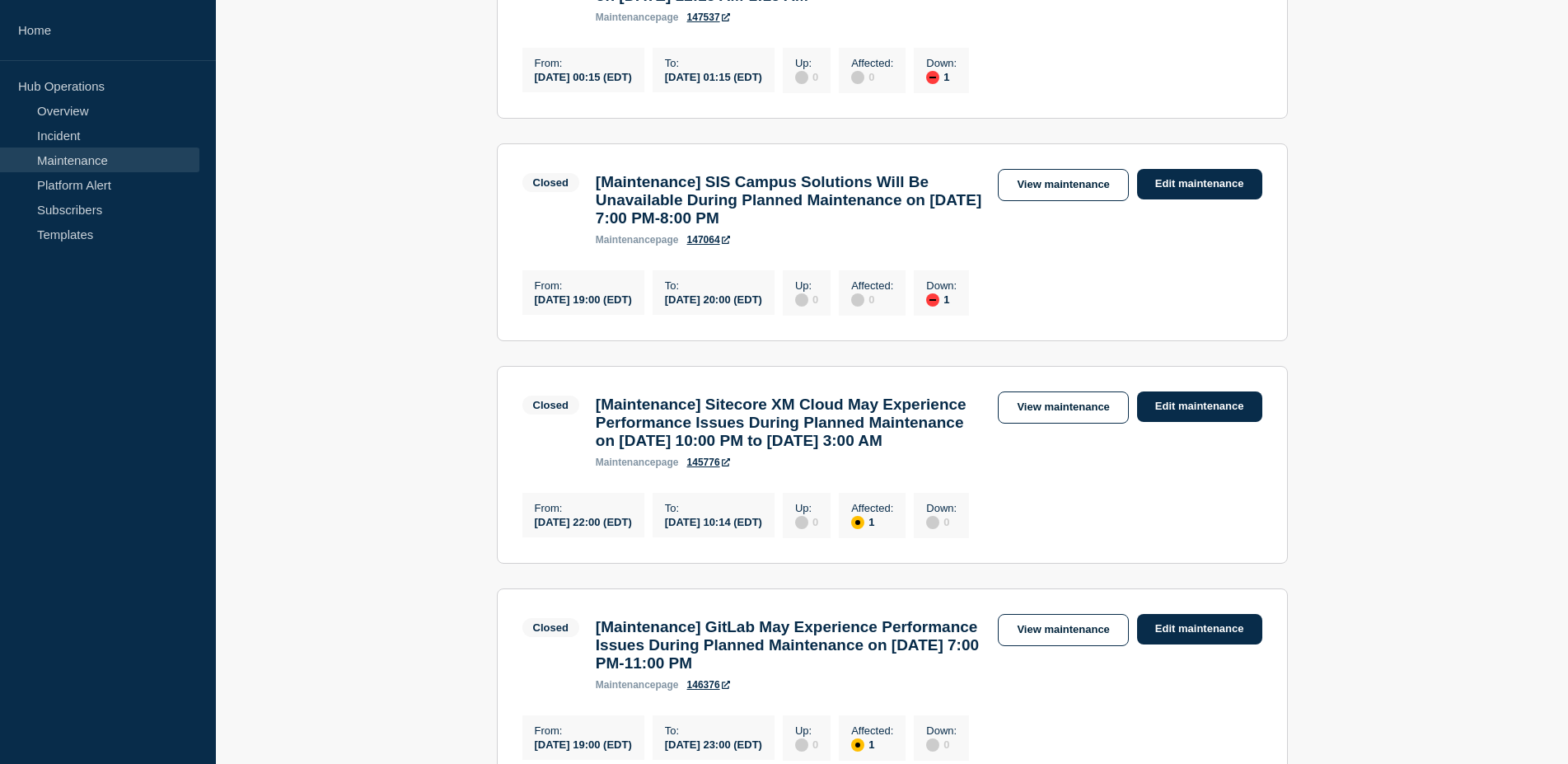
scroll to position [84, 0]
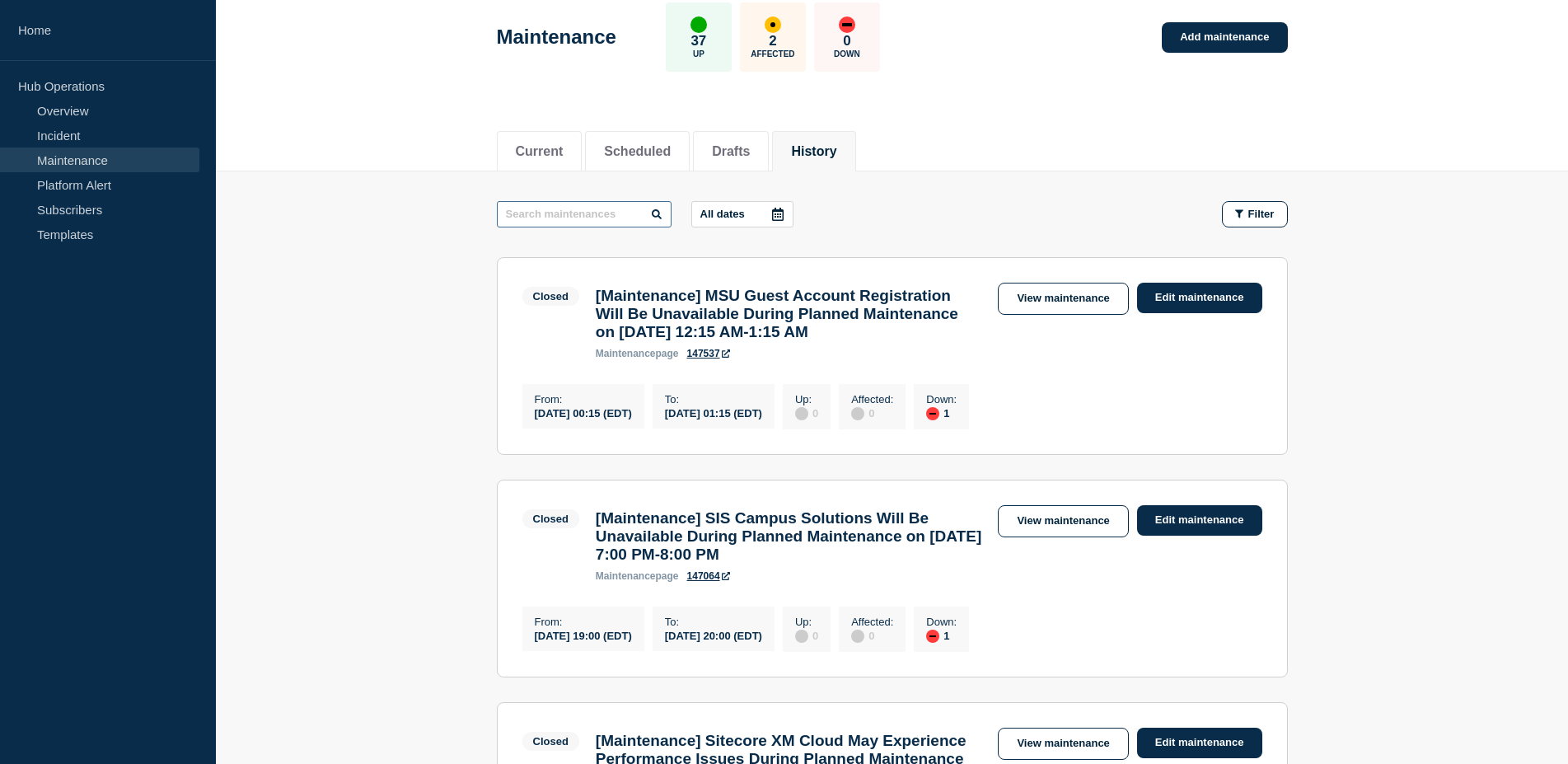
click at [519, 214] on input "text" at bounding box center [584, 215] width 175 height 27
type input "EDW"
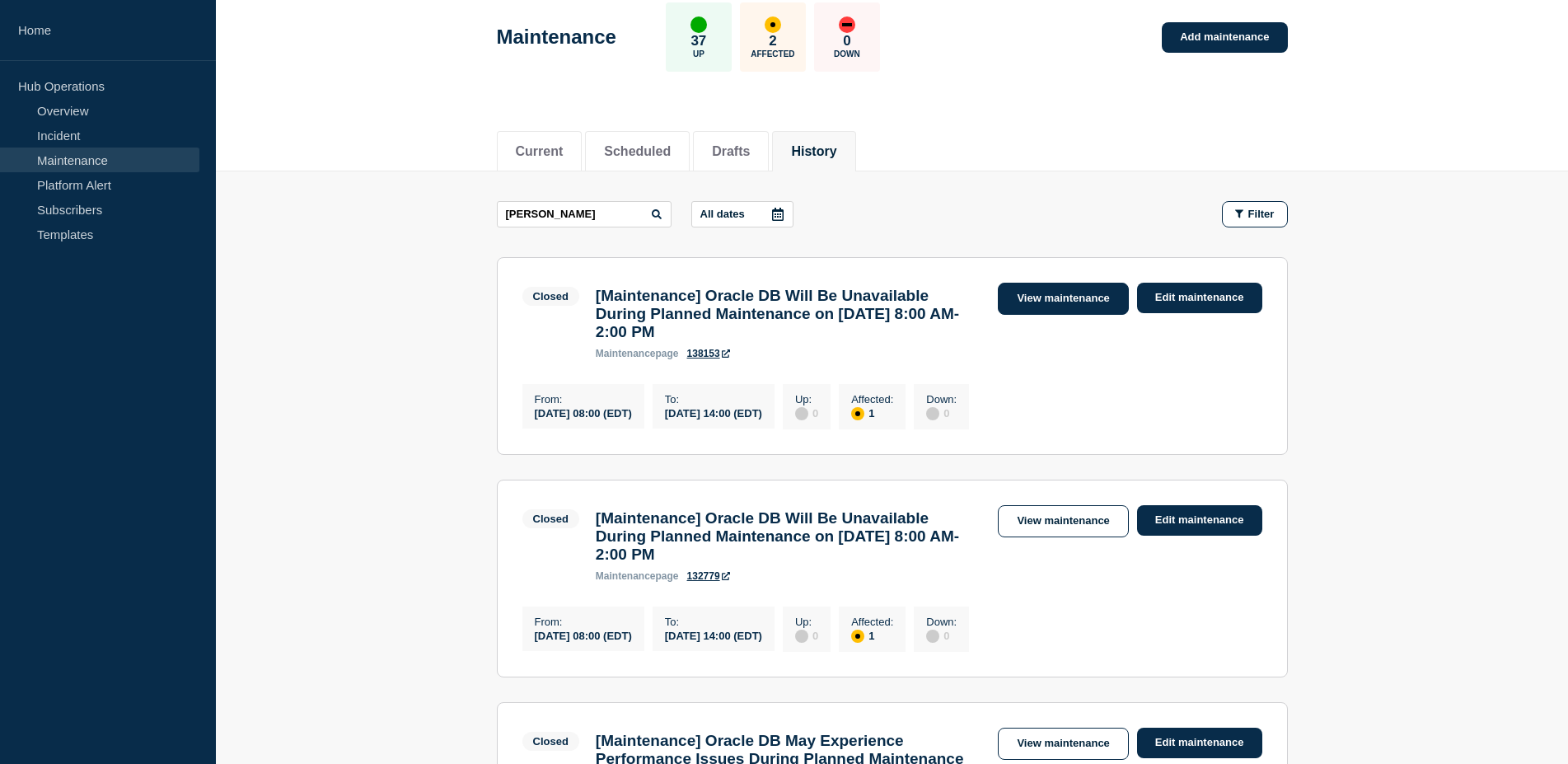
click at [1036, 296] on link "View maintenance" at bounding box center [1062, 298] width 130 height 32
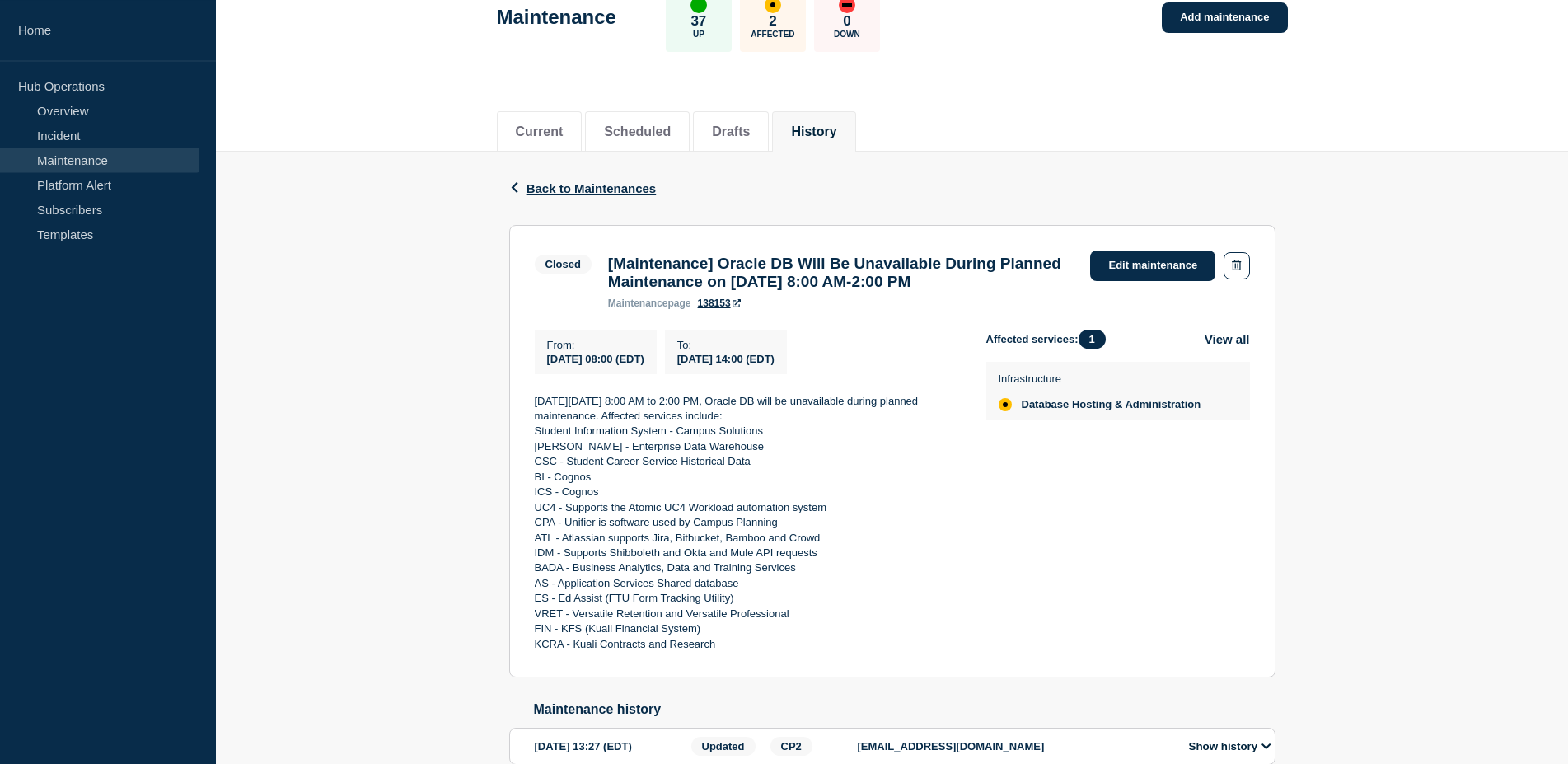
scroll to position [246, 0]
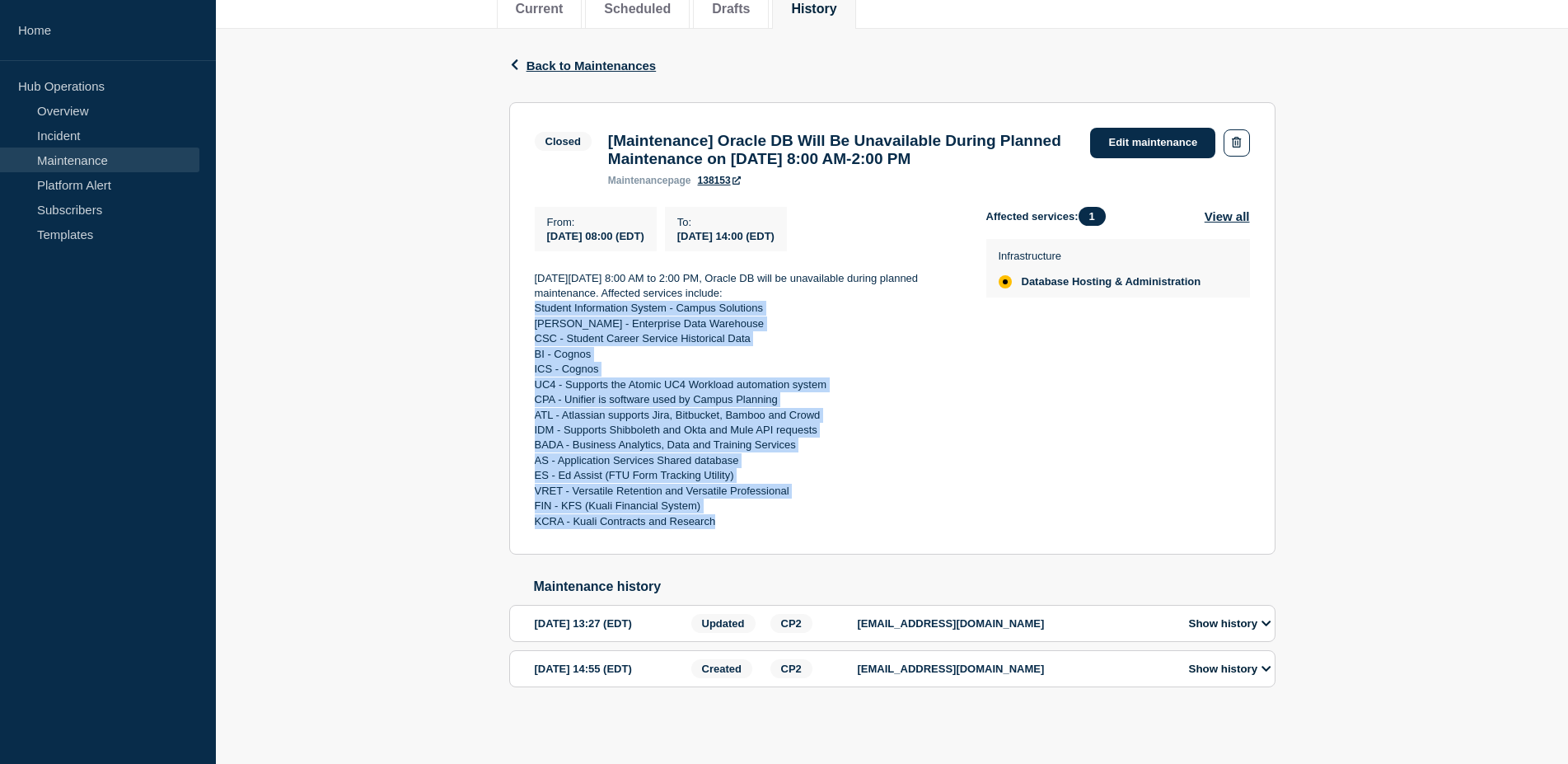
drag, startPoint x: 734, startPoint y: 518, endPoint x: 535, endPoint y: 307, distance: 290.0
click at [535, 307] on div "On Saturday, September 20, 2025 from 8:00 AM to 2:00 PM, Oracle DB will be unav…" at bounding box center [747, 400] width 425 height 258
